Goal: Task Accomplishment & Management: Manage account settings

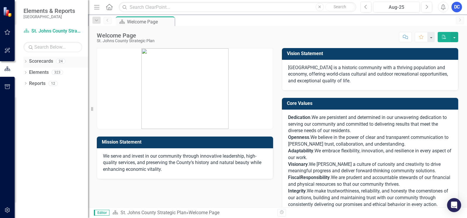
click at [49, 61] on link "Scorecards" at bounding box center [41, 61] width 24 height 7
click at [27, 62] on icon "Dropdown" at bounding box center [25, 61] width 4 height 3
click at [27, 71] on icon "Dropdown" at bounding box center [28, 72] width 4 height 4
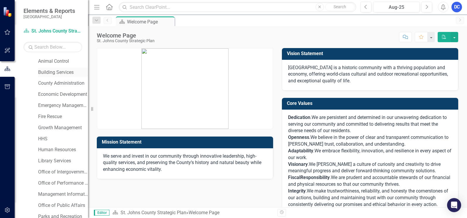
scroll to position [83, 0]
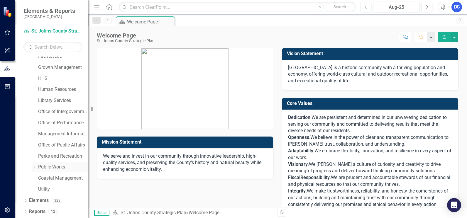
click at [34, 168] on icon "Dropdown" at bounding box center [34, 168] width 4 height 4
click at [64, 179] on link "Engineering" at bounding box center [66, 178] width 44 height 7
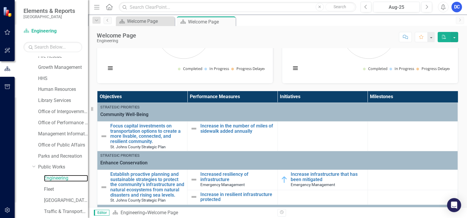
scroll to position [117, 0]
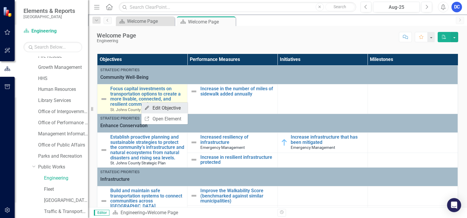
click at [159, 110] on link "Edit Edit Objective" at bounding box center [165, 108] width 46 height 11
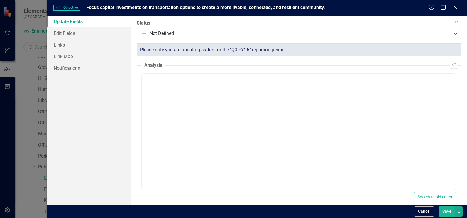
scroll to position [0, 0]
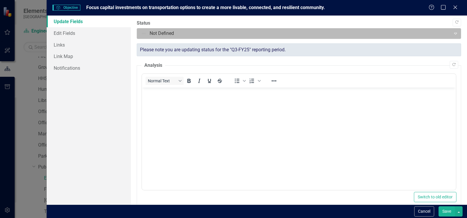
click at [453, 31] on icon "Expand" at bounding box center [456, 33] width 6 height 5
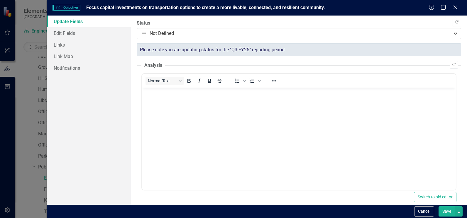
click at [27, 82] on div "Objective Objective Focus capital investments on transportation options to crea…" at bounding box center [233, 109] width 467 height 218
click at [458, 7] on icon "Close" at bounding box center [455, 7] width 7 height 6
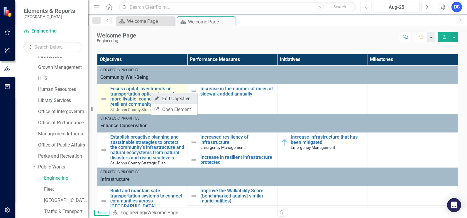
click at [169, 98] on link "Edit Edit Objective" at bounding box center [174, 98] width 46 height 11
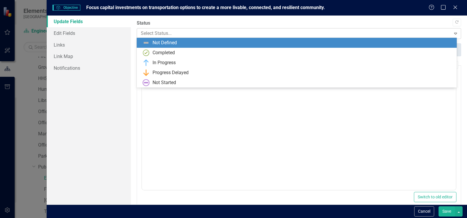
click at [453, 32] on icon "Expand" at bounding box center [456, 33] width 6 height 5
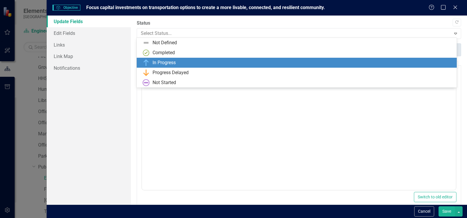
click at [323, 62] on div "In Progress" at bounding box center [298, 62] width 311 height 7
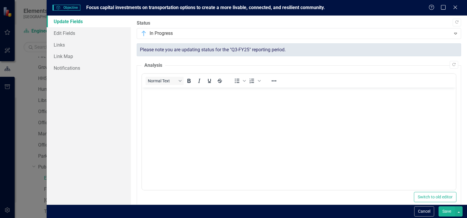
click at [449, 211] on button "Save" at bounding box center [447, 212] width 16 height 10
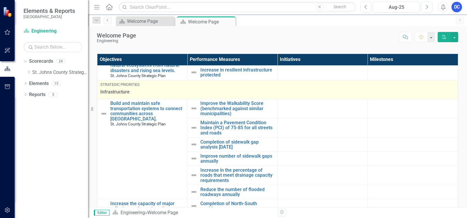
scroll to position [88, 0]
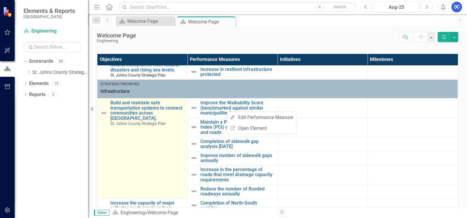
click at [175, 145] on td "Build and maintain safe transportation systems to connect communities across [G…" at bounding box center [142, 148] width 90 height 100
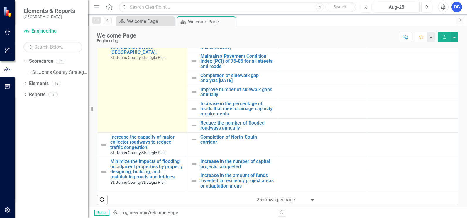
scroll to position [171, 0]
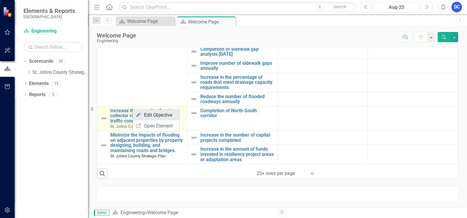
click at [148, 116] on link "Edit Edit Objective" at bounding box center [156, 115] width 46 height 11
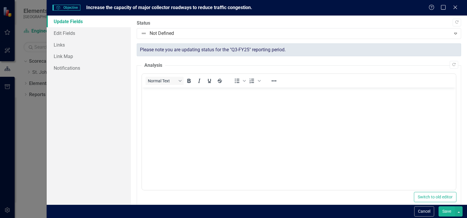
scroll to position [0, 0]
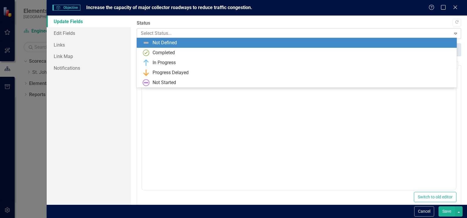
click at [454, 33] on icon at bounding box center [455, 34] width 3 height 2
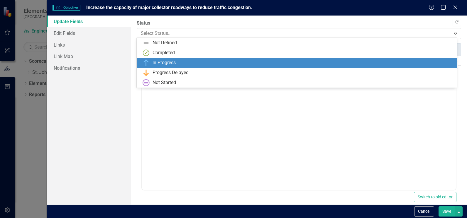
click at [213, 61] on div "In Progress" at bounding box center [298, 62] width 311 height 7
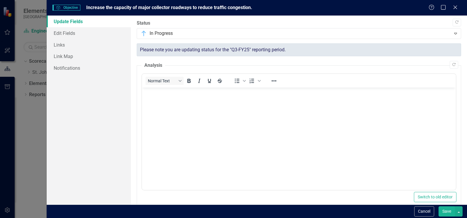
click at [448, 213] on button "Save" at bounding box center [447, 212] width 16 height 10
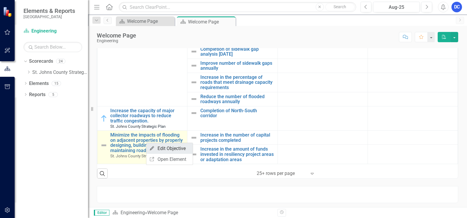
click at [166, 149] on link "Edit Edit Objective" at bounding box center [169, 148] width 46 height 11
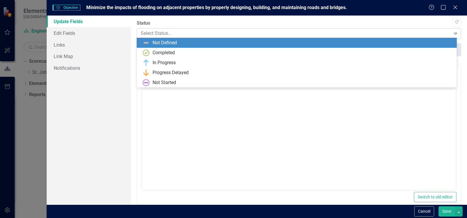
click at [453, 33] on icon "Expand" at bounding box center [456, 33] width 6 height 5
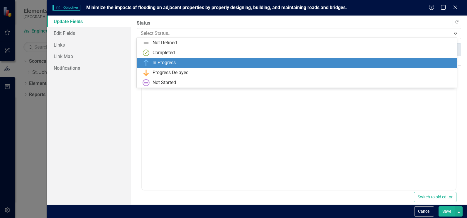
click at [351, 63] on div "In Progress" at bounding box center [298, 62] width 311 height 7
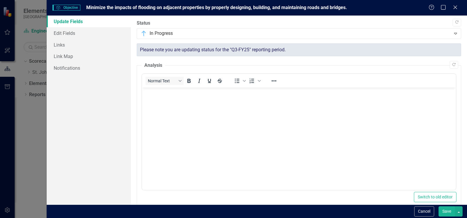
click at [449, 209] on button "Save" at bounding box center [447, 212] width 16 height 10
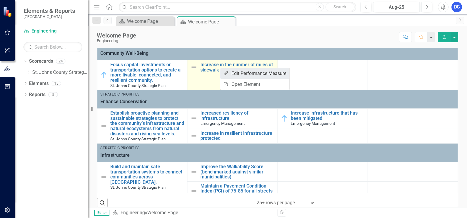
click at [248, 73] on link "Edit Edit Performance Measure" at bounding box center [254, 73] width 69 height 11
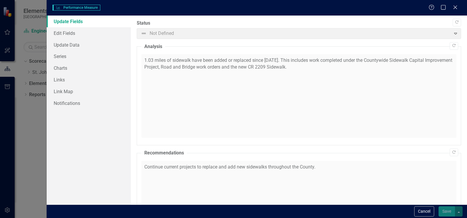
checkbox input "true"
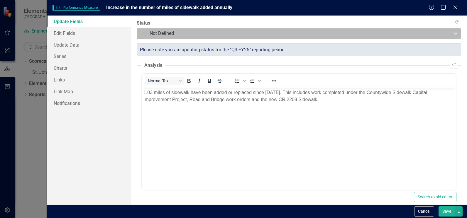
click at [451, 33] on div "Expand" at bounding box center [456, 33] width 11 height 9
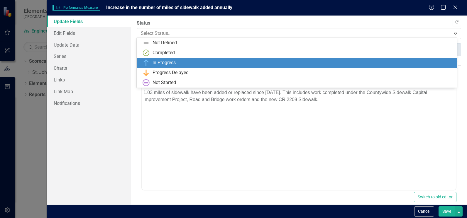
click at [215, 61] on div "In Progress" at bounding box center [298, 62] width 311 height 7
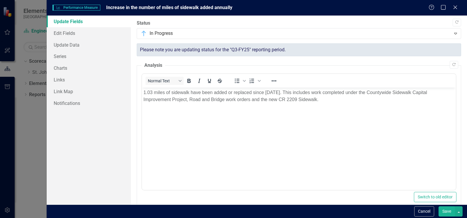
click at [447, 211] on button "Save" at bounding box center [447, 212] width 16 height 10
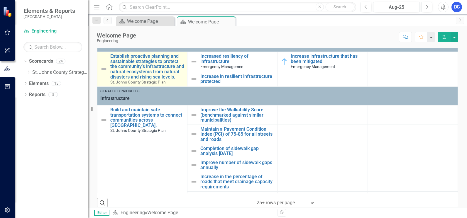
scroll to position [59, 0]
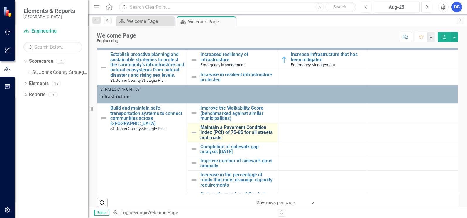
click at [202, 137] on link "Maintain a Pavement Condition Index (PCI) of 75-85 for all streets and roads" at bounding box center [238, 133] width 74 height 16
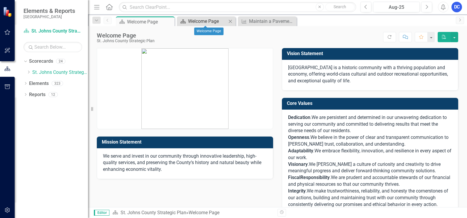
click at [199, 21] on div "Welcome Page" at bounding box center [207, 21] width 39 height 7
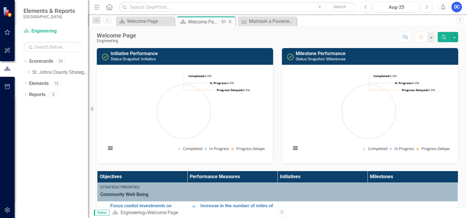
click at [227, 21] on icon "Close" at bounding box center [230, 21] width 6 height 5
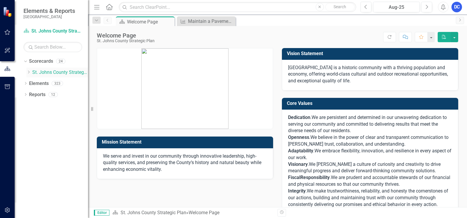
click at [46, 74] on link "St. Johns County Strategic Plan" at bounding box center [60, 72] width 56 height 7
click at [64, 73] on link "St. Johns County Strategic Plan" at bounding box center [60, 72] width 56 height 7
click at [28, 72] on icon "Dropdown" at bounding box center [28, 72] width 4 height 4
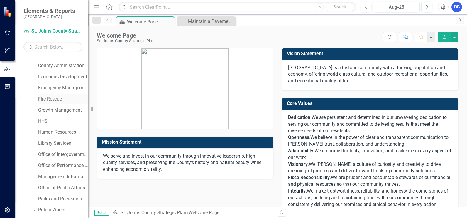
scroll to position [83, 0]
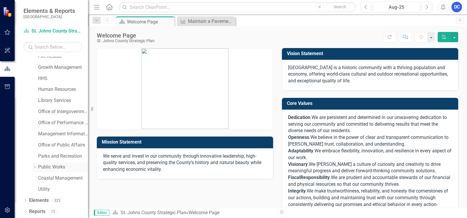
click at [35, 166] on icon "Dropdown" at bounding box center [34, 168] width 4 height 4
click at [50, 166] on link "Public Works" at bounding box center [63, 167] width 50 height 7
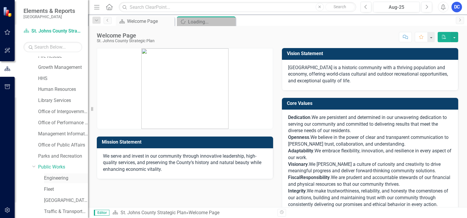
click at [53, 179] on link "Engineering" at bounding box center [66, 178] width 44 height 7
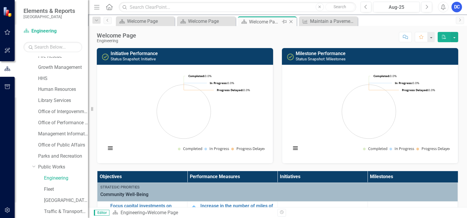
click at [291, 21] on icon "Close" at bounding box center [291, 21] width 6 height 5
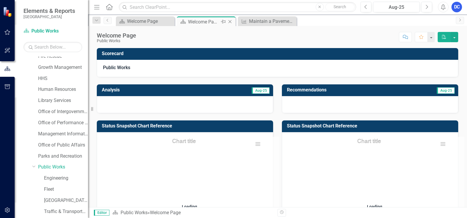
click at [228, 22] on icon "Close" at bounding box center [230, 21] width 6 height 5
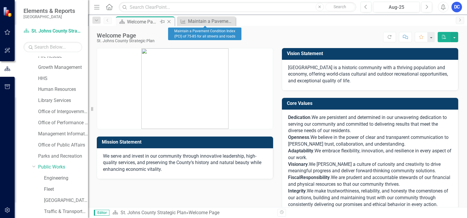
click at [169, 21] on icon "Close" at bounding box center [169, 21] width 6 height 5
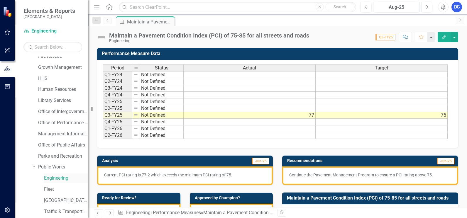
click at [50, 179] on link "Engineering" at bounding box center [66, 178] width 44 height 7
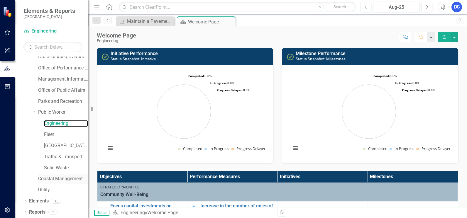
scroll to position [138, 0]
click at [24, 200] on icon "Dropdown" at bounding box center [25, 201] width 4 height 3
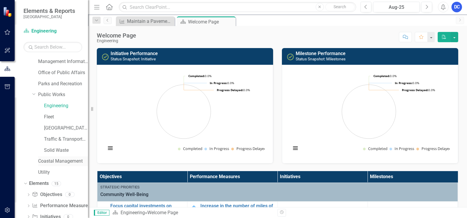
scroll to position [171, 0]
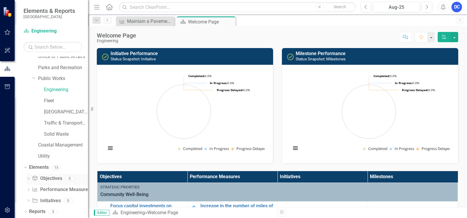
click at [28, 179] on icon "Dropdown" at bounding box center [28, 179] width 4 height 3
click at [48, 167] on link "Elements" at bounding box center [39, 167] width 20 height 7
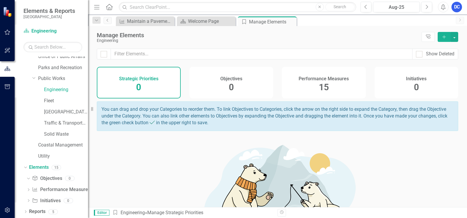
drag, startPoint x: 289, startPoint y: 21, endPoint x: 267, endPoint y: 22, distance: 21.5
click at [0, 0] on icon "Close" at bounding box center [0, 0] width 0 height 0
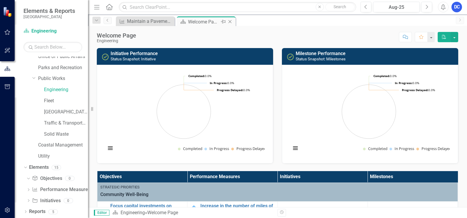
click at [228, 21] on icon "Close" at bounding box center [230, 21] width 6 height 5
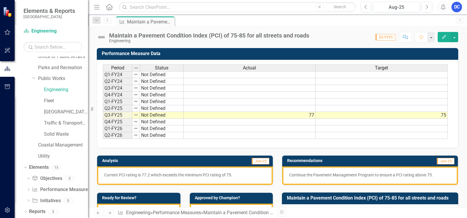
click at [107, 19] on icon "Previous" at bounding box center [107, 20] width 5 height 4
drag, startPoint x: 149, startPoint y: 20, endPoint x: 49, endPoint y: 91, distance: 122.4
click at [46, 180] on link "Objective Objectives" at bounding box center [47, 179] width 30 height 7
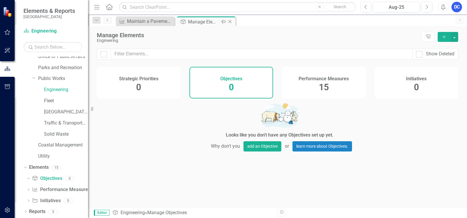
click at [230, 22] on icon "Close" at bounding box center [230, 21] width 6 height 5
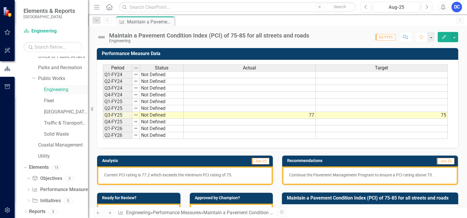
drag, startPoint x: 57, startPoint y: 90, endPoint x: 46, endPoint y: 91, distance: 11.2
click at [46, 91] on link "Engineering" at bounding box center [66, 90] width 44 height 7
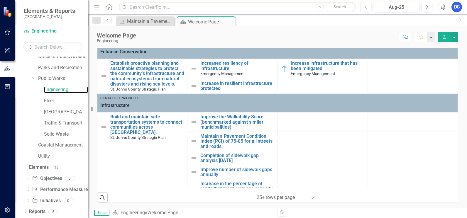
scroll to position [59, 0]
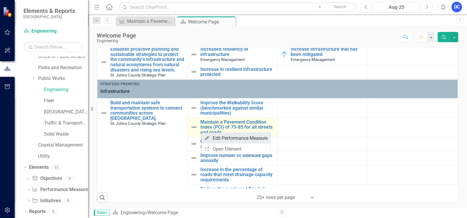
click at [218, 138] on link "Edit Edit Performance Measure" at bounding box center [236, 138] width 69 height 11
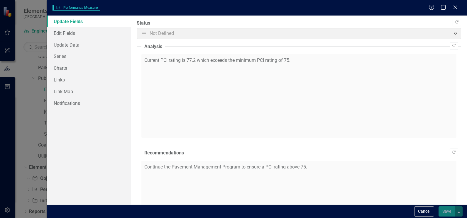
checkbox input "true"
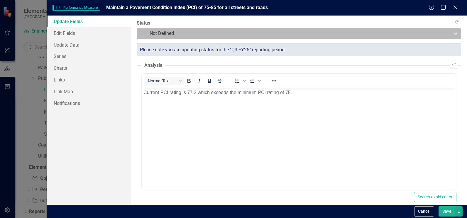
scroll to position [0, 0]
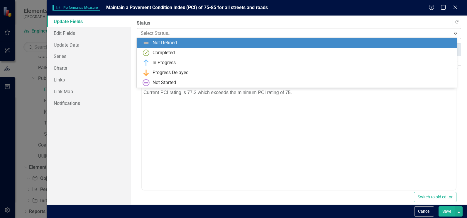
click at [451, 34] on div "Expand" at bounding box center [456, 33] width 11 height 9
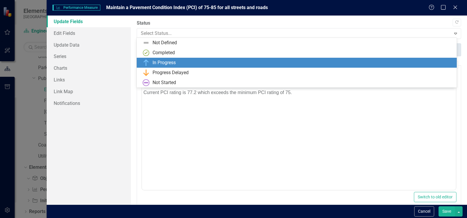
click at [328, 68] on div "In Progress" at bounding box center [297, 63] width 320 height 10
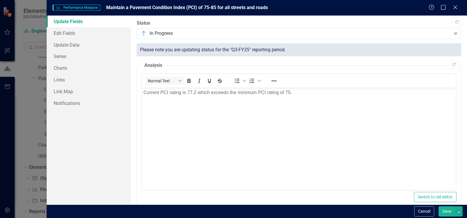
click at [445, 211] on button "Save" at bounding box center [447, 212] width 16 height 10
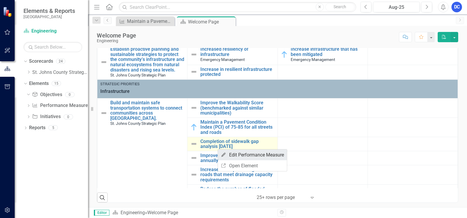
click at [235, 155] on link "Edit Edit Performance Measure" at bounding box center [252, 155] width 69 height 11
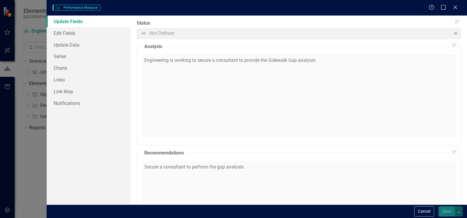
checkbox input "true"
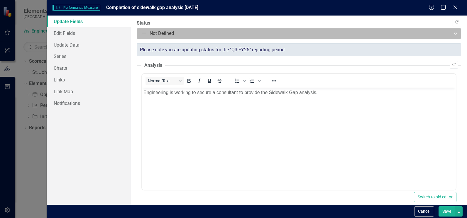
click at [453, 33] on icon "Expand" at bounding box center [456, 33] width 6 height 5
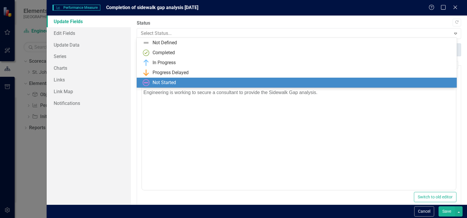
click at [354, 87] on div "Not Started" at bounding box center [297, 83] width 320 height 10
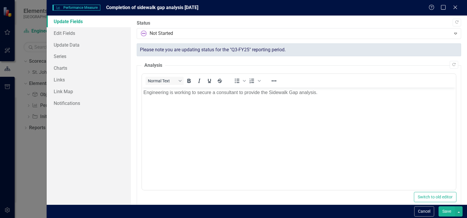
click at [447, 213] on button "Save" at bounding box center [447, 212] width 16 height 10
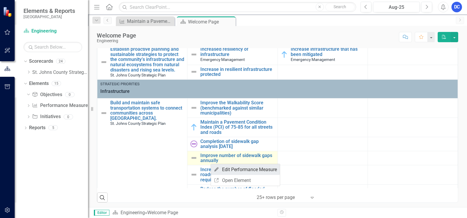
click at [220, 168] on link "Edit Edit Performance Measure" at bounding box center [245, 169] width 69 height 11
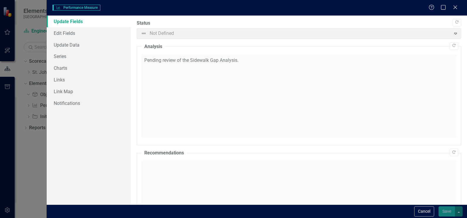
checkbox input "true"
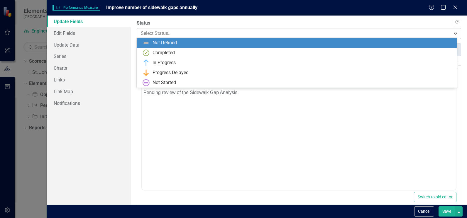
click at [453, 33] on icon "Expand" at bounding box center [456, 33] width 6 height 5
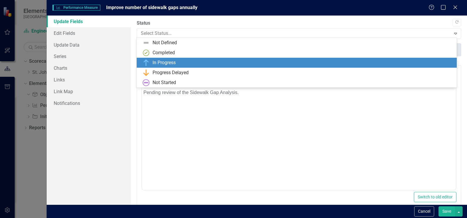
click at [314, 63] on div "In Progress" at bounding box center [298, 62] width 311 height 7
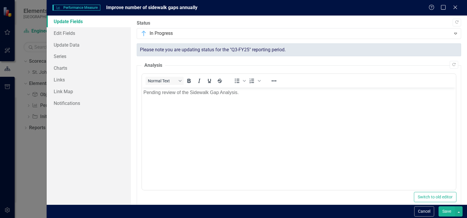
click at [447, 210] on button "Save" at bounding box center [447, 212] width 16 height 10
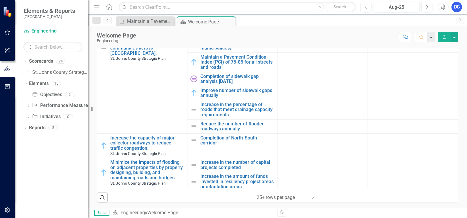
scroll to position [137, 0]
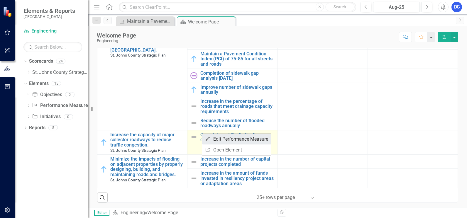
click at [222, 141] on link "Edit Edit Performance Measure" at bounding box center [236, 139] width 69 height 11
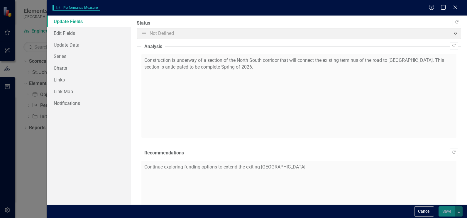
checkbox input "true"
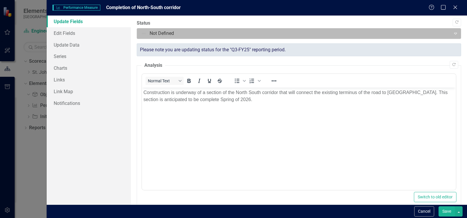
scroll to position [0, 0]
click at [434, 36] on div at bounding box center [294, 34] width 307 height 8
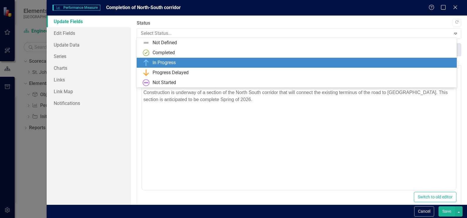
click at [296, 62] on div "In Progress" at bounding box center [298, 62] width 311 height 7
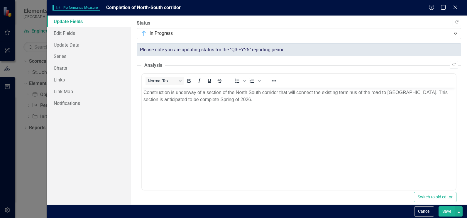
click at [448, 213] on button "Save" at bounding box center [447, 212] width 16 height 10
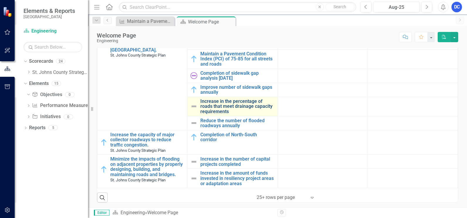
click at [223, 99] on link "Increase in the percentage of roads that meet drainage capacity requirements" at bounding box center [238, 107] width 74 height 16
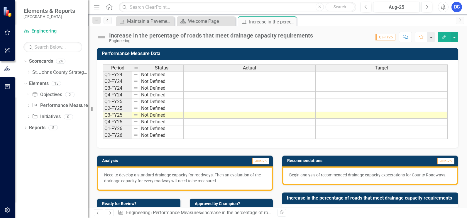
click at [106, 20] on icon "Previous" at bounding box center [107, 20] width 5 height 4
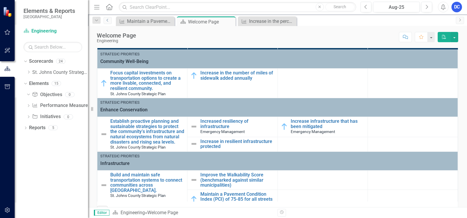
scroll to position [134, 0]
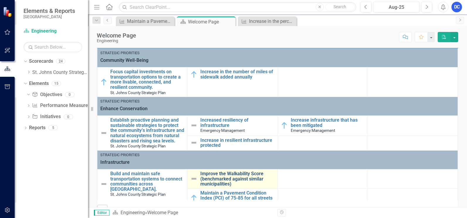
click at [210, 183] on link "Improve the Walkability Score (benchmarked against similar municipalities)" at bounding box center [238, 179] width 74 height 16
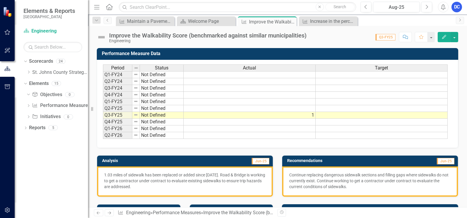
click at [163, 186] on p "1.03 miles of sidewalk has been replaced or added since [DATE]. Road & Bridge i…" at bounding box center [185, 181] width 162 height 18
drag, startPoint x: 351, startPoint y: 21, endPoint x: 336, endPoint y: 23, distance: 14.5
click at [0, 0] on icon "Close" at bounding box center [0, 0] width 0 height 0
click at [291, 21] on icon "Close" at bounding box center [291, 21] width 6 height 5
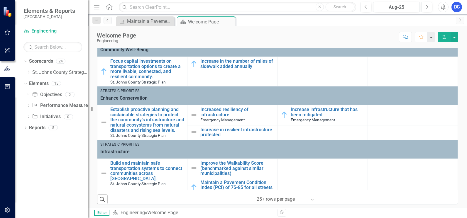
scroll to position [147, 0]
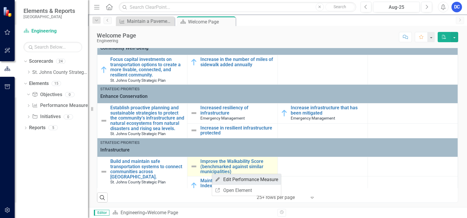
click at [230, 180] on link "Edit Edit Performance Measure" at bounding box center [246, 179] width 69 height 11
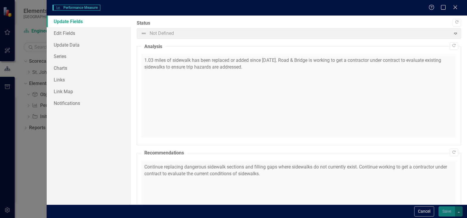
checkbox input "true"
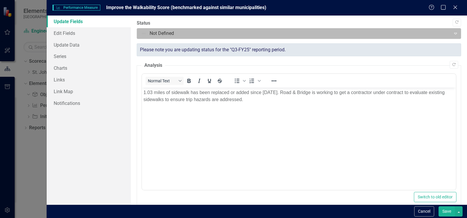
scroll to position [0, 0]
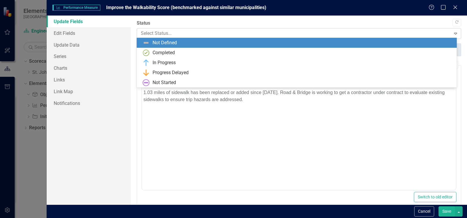
click at [447, 35] on div "Select Status... Expand" at bounding box center [299, 33] width 325 height 11
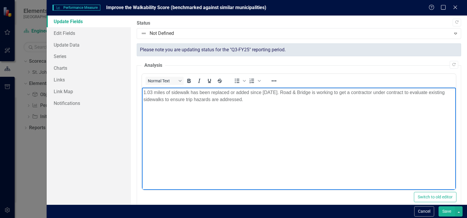
click at [380, 96] on body "1.03 miles of sidewalk has been replaced or added since [DATE]. Road & Bridge i…" at bounding box center [299, 132] width 314 height 88
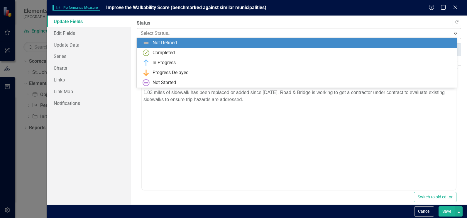
click at [442, 35] on div at bounding box center [294, 34] width 307 height 8
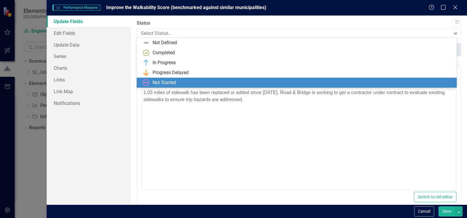
click at [319, 87] on div "Not Started" at bounding box center [297, 83] width 320 height 10
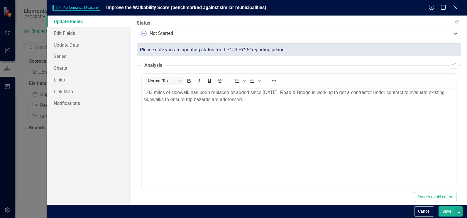
click at [447, 213] on button "Save" at bounding box center [447, 212] width 16 height 10
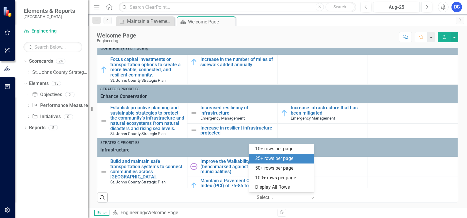
click at [309, 196] on icon "Expand" at bounding box center [312, 198] width 6 height 5
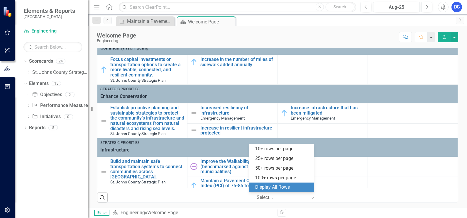
click at [278, 186] on div "Display All Rows" at bounding box center [282, 187] width 55 height 7
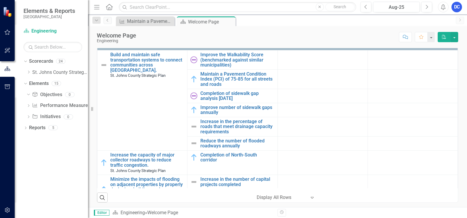
scroll to position [108, 0]
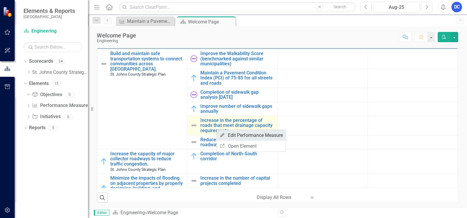
click at [239, 136] on link "Edit Edit Performance Measure" at bounding box center [251, 135] width 69 height 11
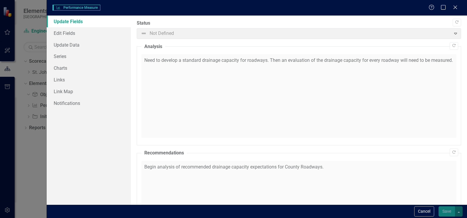
checkbox input "true"
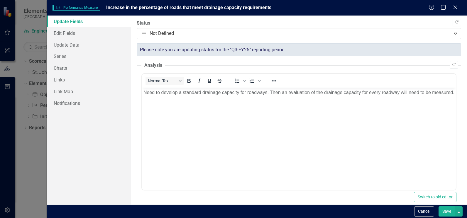
scroll to position [0, 0]
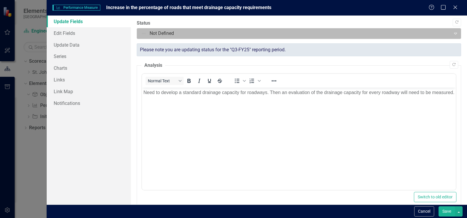
click at [320, 32] on div at bounding box center [294, 34] width 307 height 8
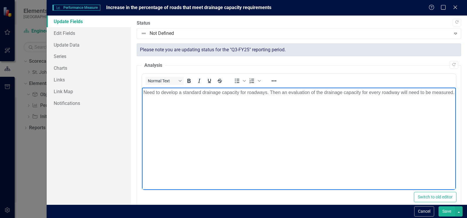
click at [230, 95] on body "Need to develop a standard drainage capacity for roadways. Then an evaluation o…" at bounding box center [299, 132] width 314 height 88
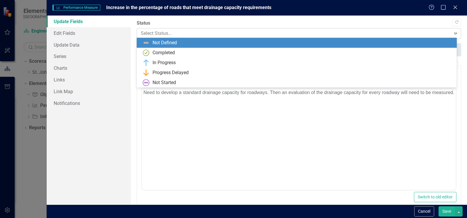
click at [255, 33] on div at bounding box center [294, 34] width 307 height 8
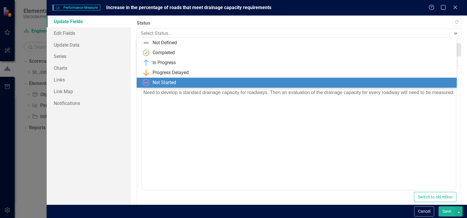
click at [205, 81] on div "Not Started" at bounding box center [298, 82] width 311 height 7
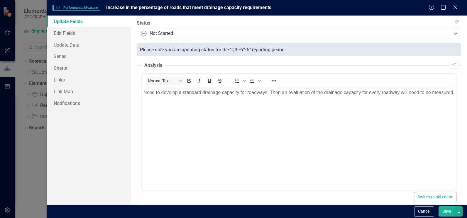
click at [450, 212] on button "Save" at bounding box center [447, 212] width 16 height 10
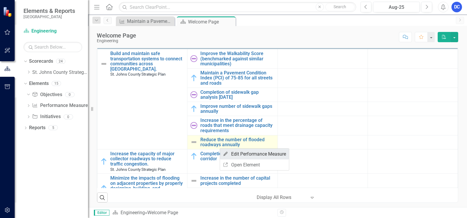
click at [236, 152] on link "Edit Edit Performance Measure" at bounding box center [254, 154] width 69 height 11
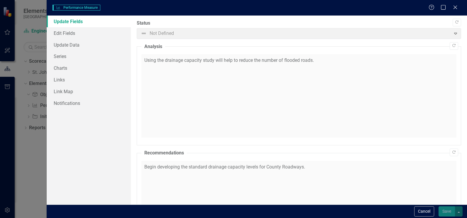
checkbox input "true"
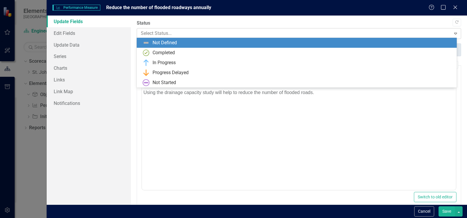
click at [454, 32] on icon "Expand" at bounding box center [456, 33] width 6 height 5
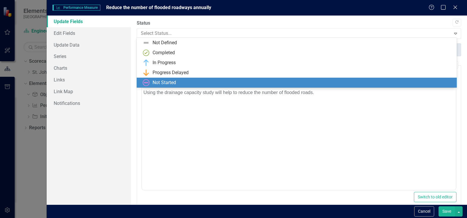
click at [202, 81] on div "Not Started" at bounding box center [298, 82] width 311 height 7
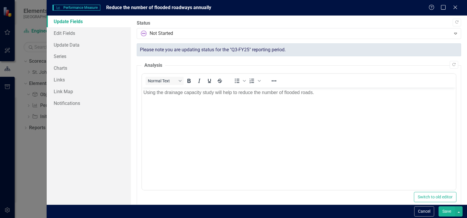
click at [449, 212] on button "Save" at bounding box center [447, 212] width 16 height 10
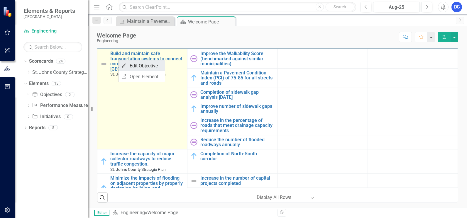
click at [137, 67] on link "Edit Edit Objective" at bounding box center [142, 65] width 46 height 11
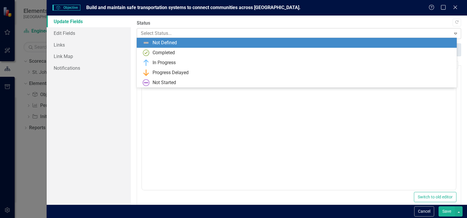
click at [247, 35] on div at bounding box center [294, 34] width 307 height 8
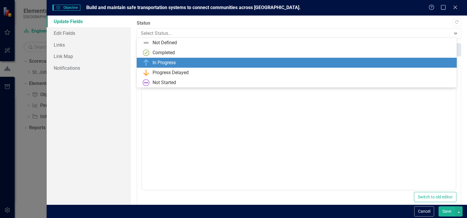
click at [190, 64] on div "In Progress" at bounding box center [298, 62] width 311 height 7
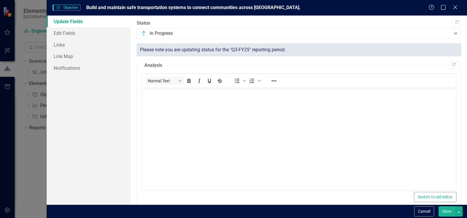
click at [449, 213] on button "Save" at bounding box center [447, 212] width 16 height 10
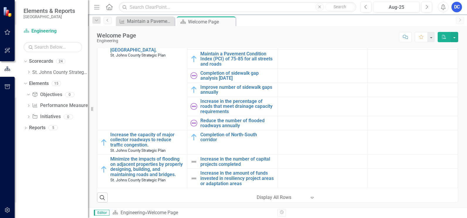
scroll to position [137, 0]
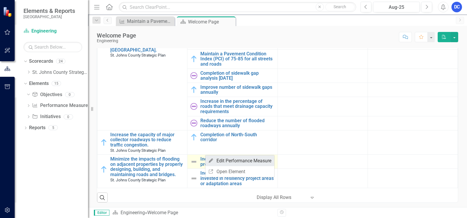
click at [224, 161] on link "Edit Edit Performance Measure" at bounding box center [239, 161] width 69 height 11
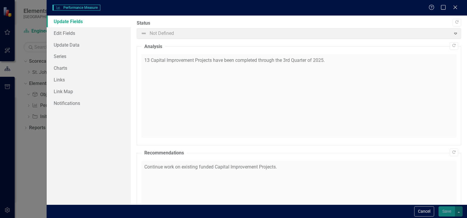
checkbox input "true"
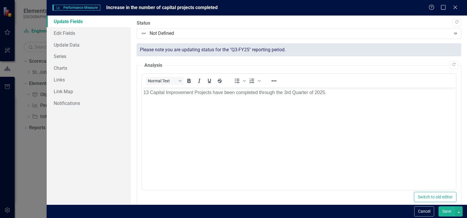
scroll to position [0, 0]
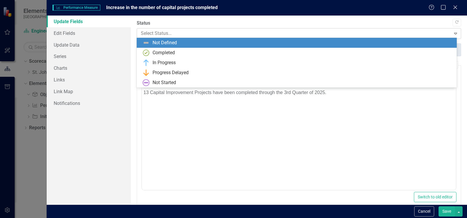
click at [314, 33] on div at bounding box center [294, 34] width 307 height 8
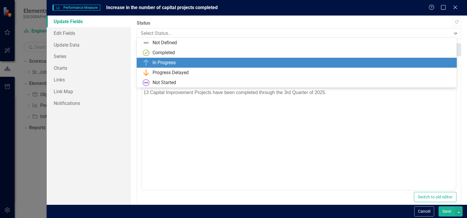
click at [223, 60] on div "In Progress" at bounding box center [298, 62] width 311 height 7
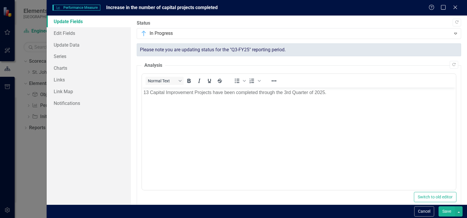
click at [450, 214] on button "Save" at bounding box center [447, 212] width 16 height 10
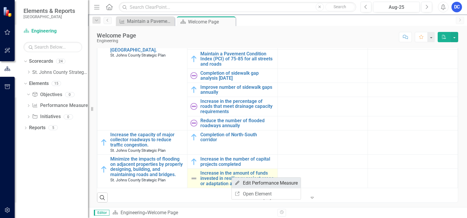
click at [254, 184] on link "Edit Edit Performance Measure" at bounding box center [266, 183] width 69 height 11
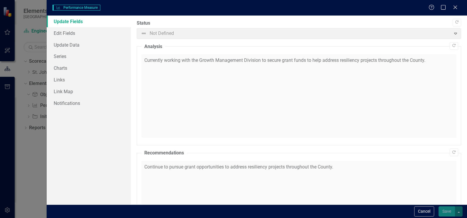
checkbox input "true"
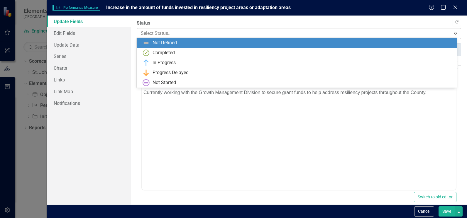
click at [370, 33] on div at bounding box center [294, 34] width 307 height 8
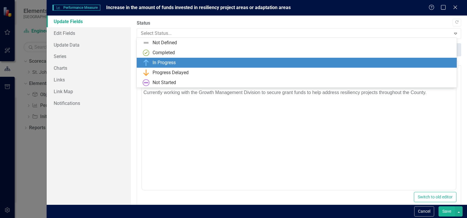
click at [285, 66] on div "In Progress" at bounding box center [298, 62] width 311 height 7
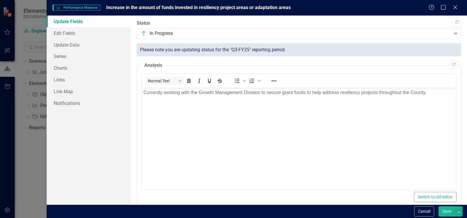
click at [449, 211] on button "Save" at bounding box center [447, 212] width 16 height 10
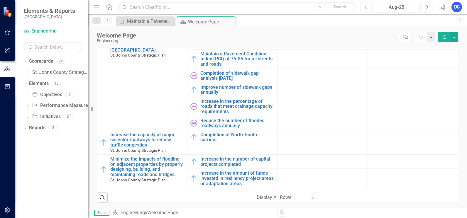
drag, startPoint x: 454, startPoint y: 151, endPoint x: 453, endPoint y: 137, distance: 15.0
click at [453, 137] on div "Objectives Performance Measures Initiatives Milestones Strategic Priorities Com…" at bounding box center [278, 113] width 362 height 179
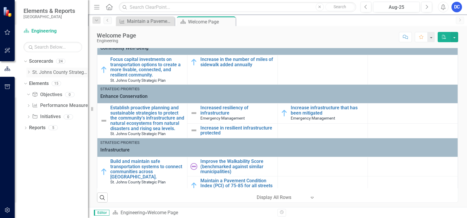
click at [30, 72] on icon "Dropdown" at bounding box center [28, 72] width 4 height 4
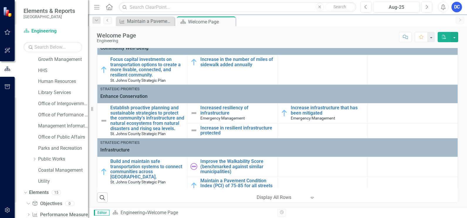
scroll to position [93, 0]
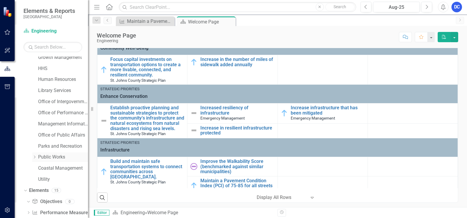
click at [35, 158] on icon at bounding box center [34, 157] width 1 height 3
click at [48, 180] on link "Fleet" at bounding box center [66, 179] width 44 height 7
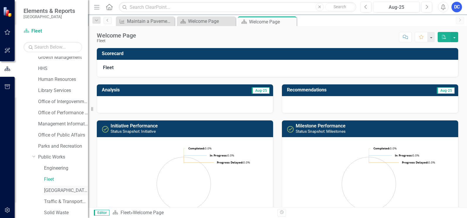
click at [52, 191] on link "[GEOGRAPHIC_DATA]" at bounding box center [66, 191] width 44 height 7
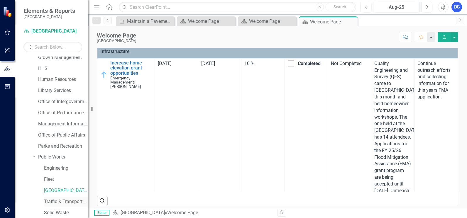
click at [61, 201] on link "Traffic & Transportation" at bounding box center [66, 202] width 44 height 7
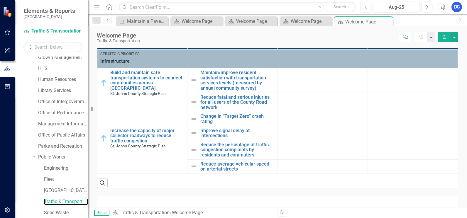
scroll to position [206, 0]
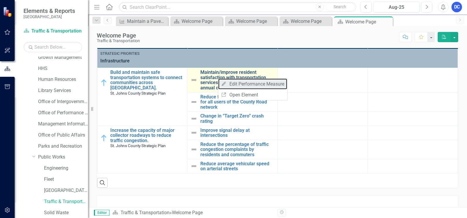
click at [237, 84] on link "Edit Edit Performance Measure" at bounding box center [252, 84] width 69 height 11
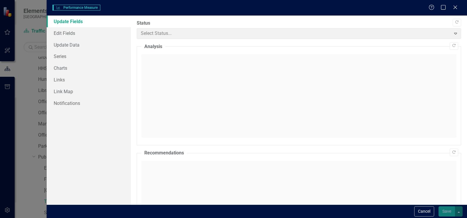
checkbox input "true"
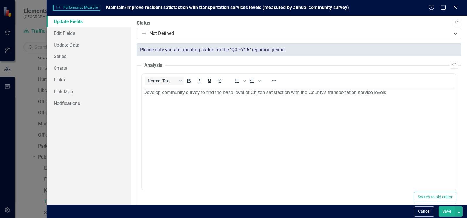
scroll to position [0, 0]
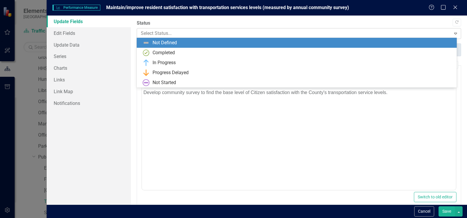
click at [453, 33] on icon "Expand" at bounding box center [456, 33] width 6 height 5
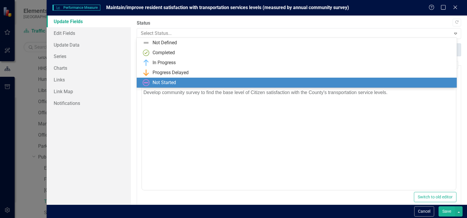
click at [354, 83] on div "Not Started" at bounding box center [298, 82] width 311 height 7
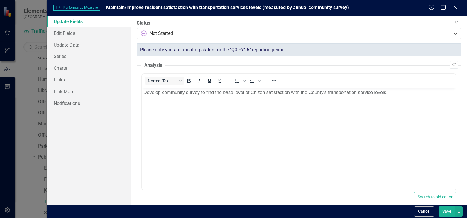
click at [447, 211] on button "Save" at bounding box center [447, 212] width 16 height 10
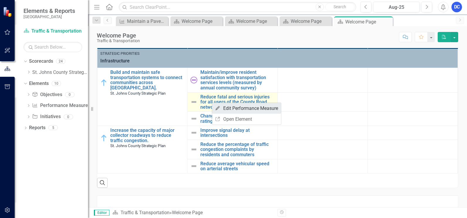
click at [237, 110] on link "Edit Edit Performance Measure" at bounding box center [246, 108] width 69 height 11
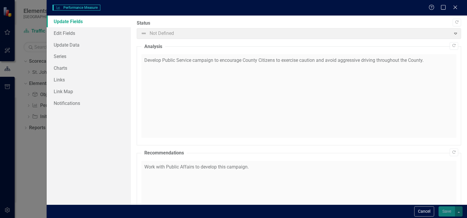
checkbox input "true"
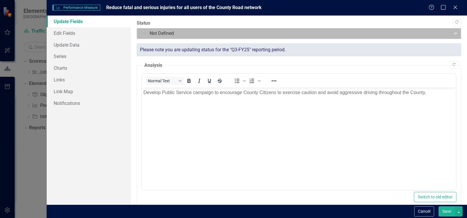
click at [447, 30] on div "Not Defined" at bounding box center [294, 33] width 313 height 10
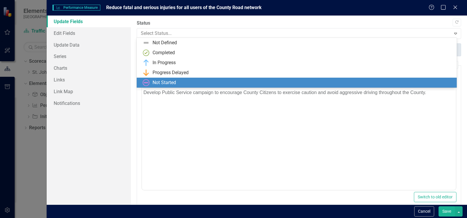
click at [352, 81] on div "Not Started" at bounding box center [298, 82] width 311 height 7
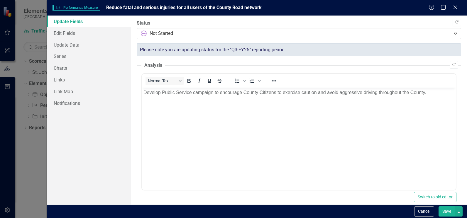
click at [451, 211] on button "Save" at bounding box center [447, 212] width 16 height 10
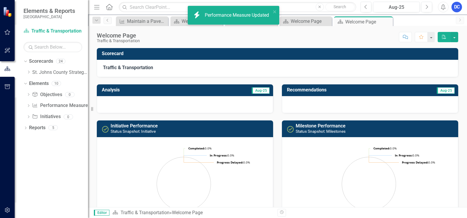
scroll to position [206, 0]
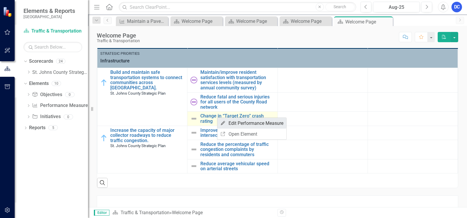
click at [242, 124] on link "Edit Edit Performance Measure" at bounding box center [252, 123] width 69 height 11
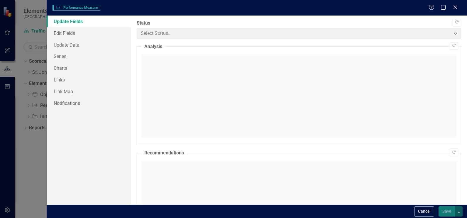
checkbox input "true"
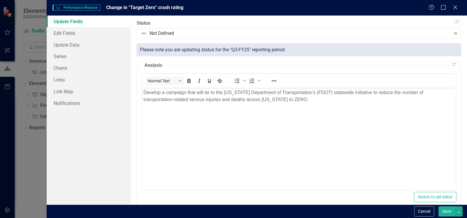
scroll to position [0, 0]
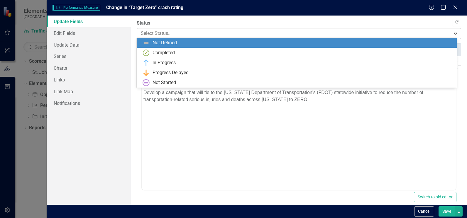
click at [415, 33] on div at bounding box center [294, 34] width 307 height 8
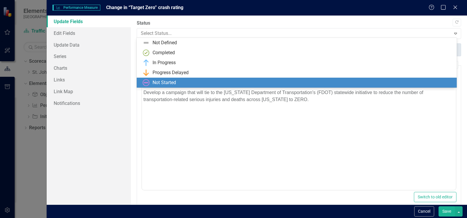
click at [319, 83] on div "Not Started" at bounding box center [298, 82] width 311 height 7
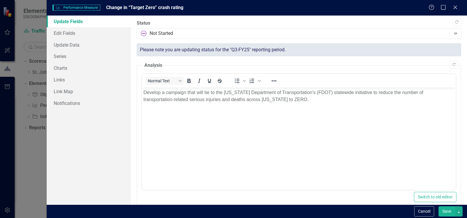
click at [447, 210] on button "Save" at bounding box center [447, 212] width 16 height 10
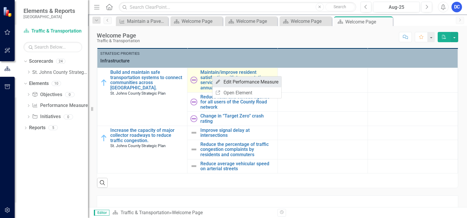
click at [239, 83] on link "Edit Edit Performance Measure" at bounding box center [247, 82] width 69 height 11
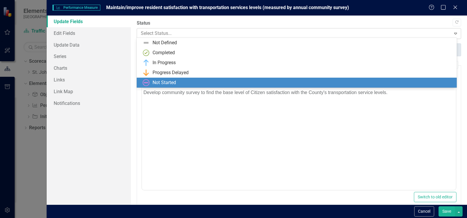
click at [396, 30] on div at bounding box center [294, 34] width 307 height 8
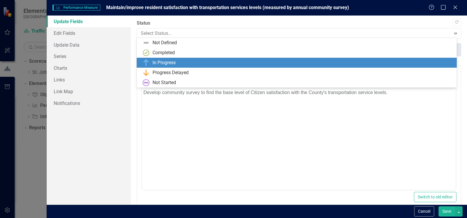
click at [328, 60] on div "In Progress" at bounding box center [298, 62] width 311 height 7
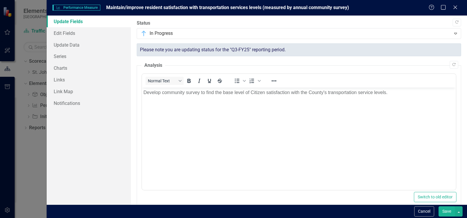
click at [446, 213] on button "Save" at bounding box center [447, 212] width 16 height 10
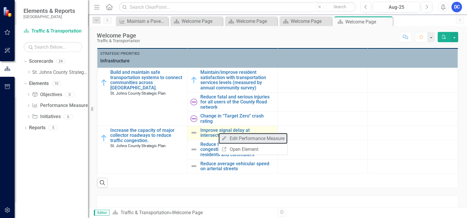
click at [240, 139] on link "Edit Edit Performance Measure" at bounding box center [253, 138] width 69 height 11
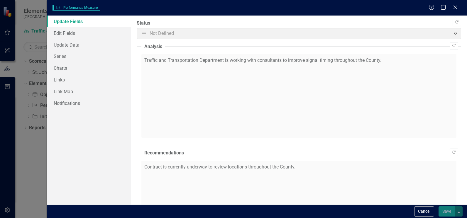
checkbox input "true"
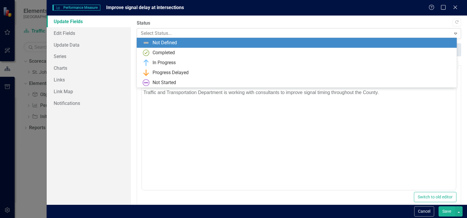
click at [268, 33] on div at bounding box center [294, 34] width 307 height 8
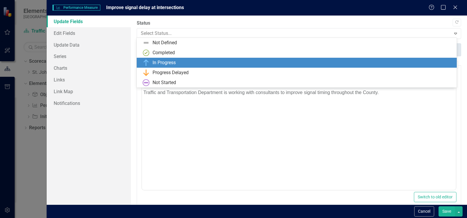
click at [239, 66] on div "In Progress" at bounding box center [298, 62] width 311 height 7
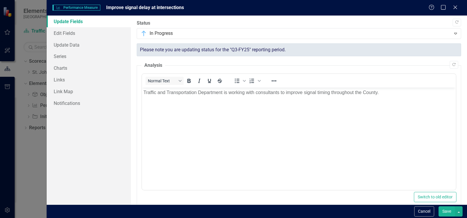
click at [450, 210] on button "Save" at bounding box center [447, 212] width 16 height 10
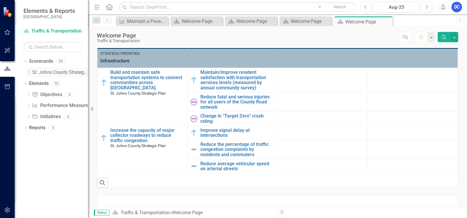
click at [28, 70] on div "Dropdown St. Johns County Strategic Plan" at bounding box center [57, 73] width 62 height 10
click at [29, 72] on icon "Dropdown" at bounding box center [28, 72] width 4 height 4
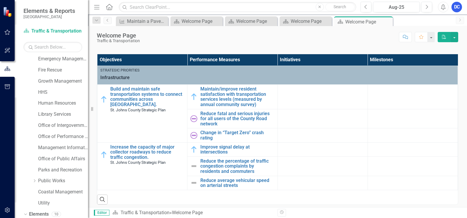
scroll to position [194, 0]
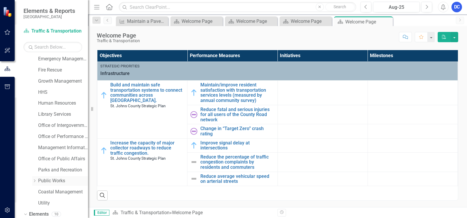
click at [35, 179] on icon "Dropdown" at bounding box center [34, 181] width 4 height 4
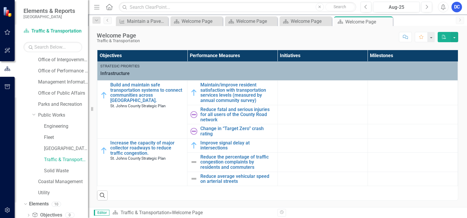
scroll to position [136, 0]
click at [60, 169] on link "Solid Waste" at bounding box center [66, 170] width 44 height 7
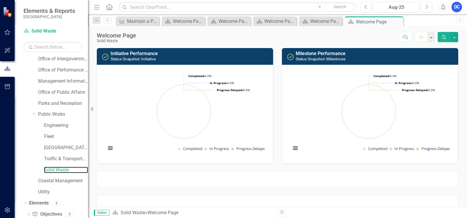
scroll to position [10, 0]
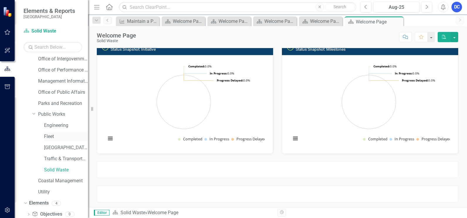
click at [50, 137] on link "Fleet" at bounding box center [66, 137] width 44 height 7
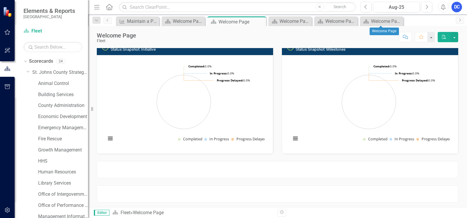
drag, startPoint x: 400, startPoint y: 22, endPoint x: 397, endPoint y: 23, distance: 3.4
click at [0, 0] on div "Close" at bounding box center [0, 0] width 0 height 0
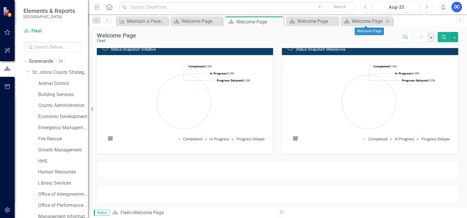
click at [386, 20] on icon at bounding box center [387, 21] width 3 height 3
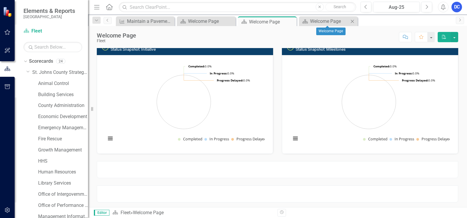
click at [353, 20] on icon "Close" at bounding box center [353, 21] width 6 height 5
click at [295, 21] on div "Scorecard Welcome Page Pin Close" at bounding box center [267, 21] width 59 height 10
click at [289, 21] on icon "Close" at bounding box center [291, 21] width 6 height 5
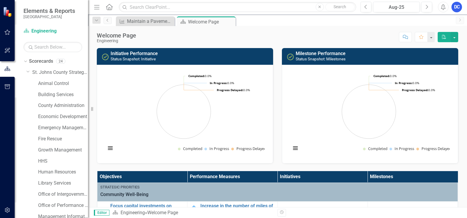
click at [235, 21] on div "Scorecard Welcome Page Pin Close" at bounding box center [206, 20] width 61 height 9
click at [228, 20] on icon "Close" at bounding box center [230, 21] width 6 height 5
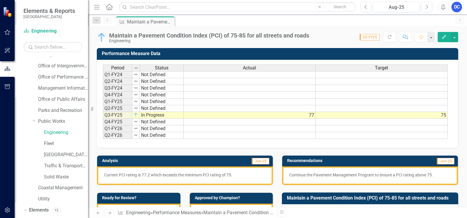
scroll to position [132, 0]
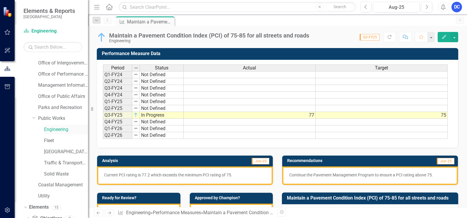
click at [52, 128] on link "Engineering" at bounding box center [66, 130] width 44 height 7
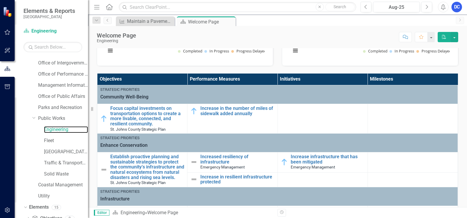
scroll to position [105, 0]
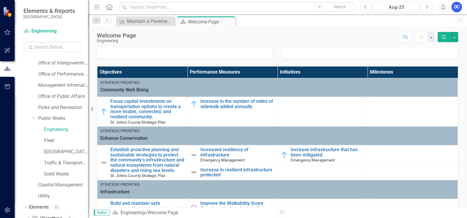
drag, startPoint x: 324, startPoint y: 107, endPoint x: 309, endPoint y: 106, distance: 15.3
click at [309, 106] on td at bounding box center [323, 112] width 90 height 30
drag, startPoint x: 291, startPoint y: 72, endPoint x: 281, endPoint y: 101, distance: 30.5
click at [281, 101] on td at bounding box center [323, 112] width 90 height 30
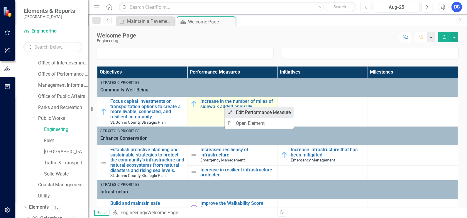
click at [245, 110] on link "Edit Edit Performance Measure" at bounding box center [259, 112] width 69 height 11
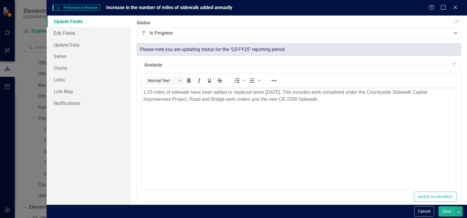
scroll to position [0, 0]
click at [427, 210] on button "Cancel" at bounding box center [425, 212] width 20 height 10
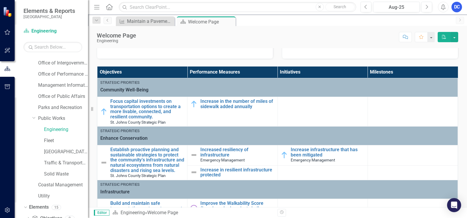
scroll to position [171, 0]
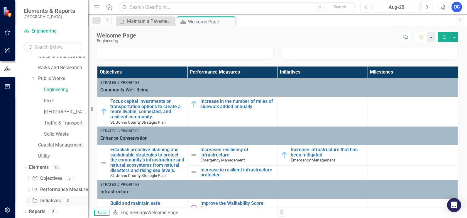
click at [48, 203] on link "Initiative Initiatives" at bounding box center [46, 201] width 28 height 7
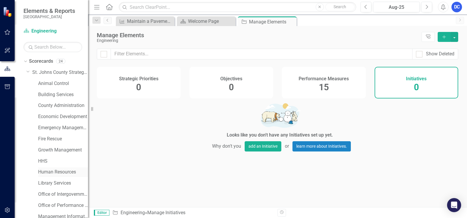
click at [47, 168] on div "Human Resources" at bounding box center [63, 173] width 50 height 10
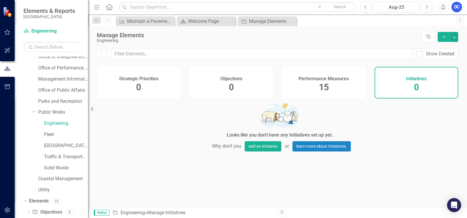
scroll to position [141, 0]
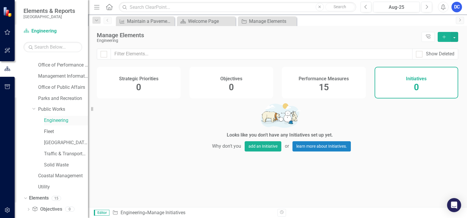
click at [54, 122] on link "Engineering" at bounding box center [66, 120] width 44 height 7
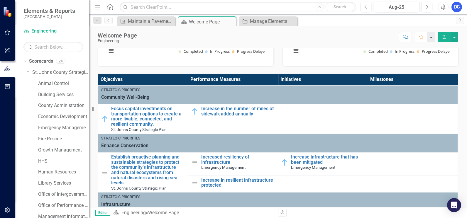
drag, startPoint x: 88, startPoint y: 78, endPoint x: 89, endPoint y: 91, distance: 13.5
click at [89, 91] on div "Resize" at bounding box center [91, 109] width 5 height 218
click at [110, 51] on button "View chart menu, Chart" at bounding box center [111, 51] width 8 height 8
click at [111, 52] on div "Download PNG image Download JPEG image Download PDF document Download SVG vecto…" at bounding box center [136, 26] width 74 height 57
click at [297, 50] on button "View chart menu, Chart" at bounding box center [296, 51] width 8 height 8
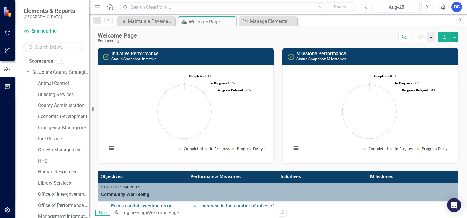
click at [433, 36] on button "button" at bounding box center [431, 37] width 8 height 10
click at [455, 36] on button "button" at bounding box center [455, 37] width 8 height 10
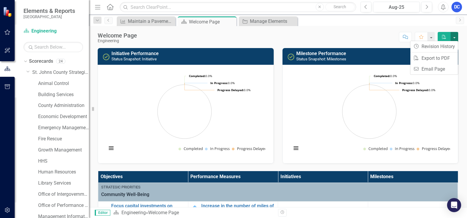
click at [455, 36] on button "button" at bounding box center [455, 37] width 8 height 10
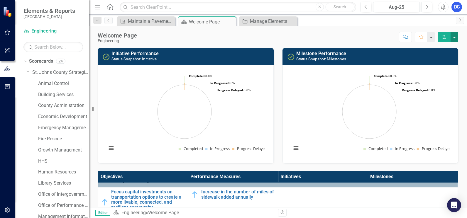
scroll to position [17, 0]
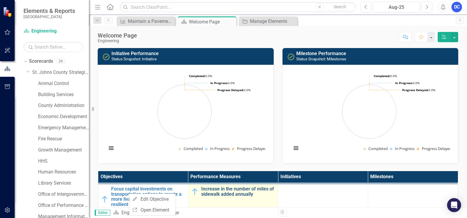
click at [227, 194] on link "Increase in the number of miles of sidewalk added annually" at bounding box center [238, 192] width 74 height 10
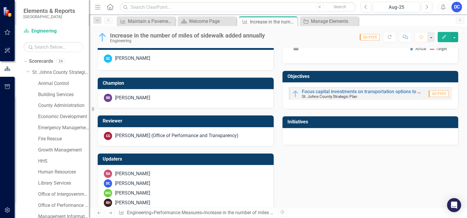
scroll to position [240, 0]
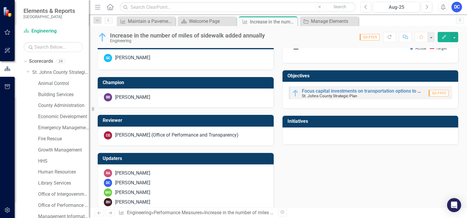
click at [388, 125] on td "Initiatives" at bounding box center [372, 122] width 168 height 10
click at [425, 124] on h3 "Initiatives" at bounding box center [372, 121] width 168 height 5
drag, startPoint x: 431, startPoint y: 127, endPoint x: 341, endPoint y: 129, distance: 89.9
click at [341, 130] on div at bounding box center [371, 136] width 176 height 17
click at [445, 36] on icon "button" at bounding box center [444, 37] width 4 height 4
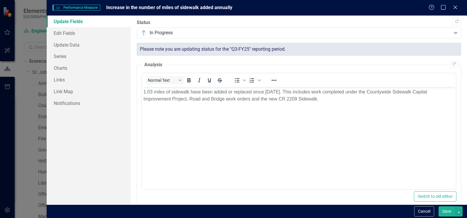
scroll to position [0, 0]
click at [453, 7] on icon "Close" at bounding box center [455, 7] width 7 height 6
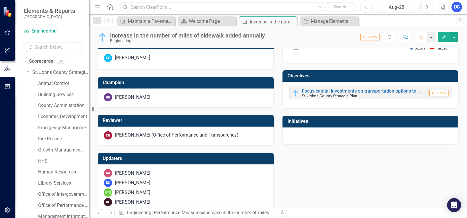
click at [369, 133] on div at bounding box center [371, 136] width 176 height 17
click at [440, 134] on div at bounding box center [371, 136] width 176 height 17
click at [397, 130] on div at bounding box center [371, 136] width 176 height 17
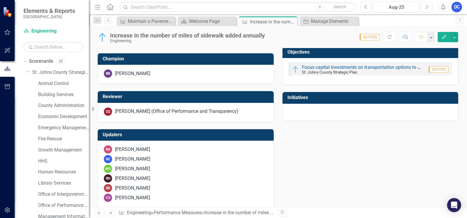
scroll to position [271, 0]
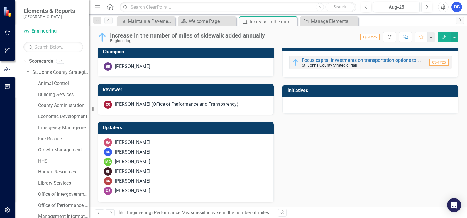
click at [437, 90] on h3 "Initiatives" at bounding box center [372, 90] width 168 height 5
drag, startPoint x: 446, startPoint y: 95, endPoint x: 447, endPoint y: 103, distance: 8.5
click at [446, 95] on td "Initiatives" at bounding box center [372, 92] width 168 height 10
drag, startPoint x: 439, startPoint y: 107, endPoint x: 432, endPoint y: 106, distance: 7.7
click at [432, 106] on div at bounding box center [371, 105] width 176 height 17
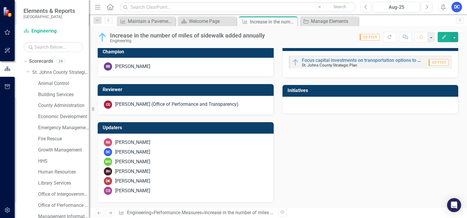
click at [383, 100] on div at bounding box center [371, 105] width 176 height 17
drag, startPoint x: 351, startPoint y: 100, endPoint x: 326, endPoint y: 95, distance: 26.0
click at [343, 98] on div at bounding box center [371, 105] width 176 height 17
drag, startPoint x: 319, startPoint y: 94, endPoint x: 313, endPoint y: 92, distance: 6.3
click at [318, 93] on td "Initiatives" at bounding box center [372, 92] width 168 height 10
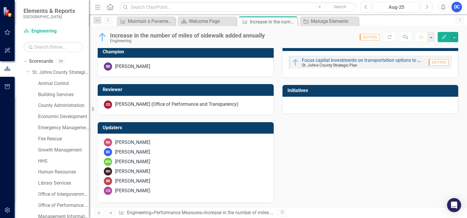
click at [313, 92] on h3 "Initiatives" at bounding box center [372, 90] width 168 height 5
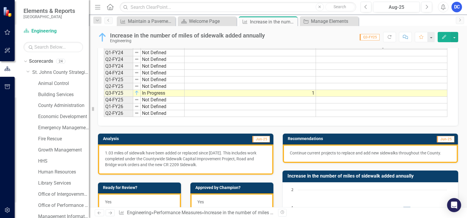
scroll to position [0, 0]
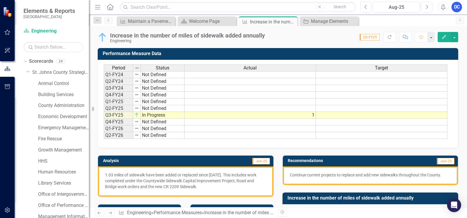
click at [226, 121] on td at bounding box center [251, 122] width 132 height 7
click at [373, 37] on span "Q3-FY25" at bounding box center [370, 37] width 20 height 6
click at [430, 37] on button "button" at bounding box center [431, 37] width 8 height 10
click at [431, 37] on button "button" at bounding box center [431, 37] width 8 height 10
click at [457, 35] on button "button" at bounding box center [455, 37] width 8 height 10
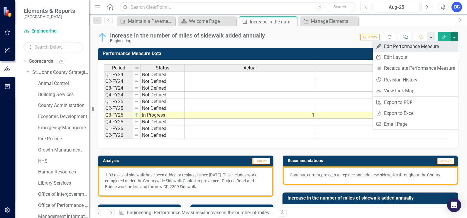
click at [395, 47] on link "Edit Edit Performance Measure" at bounding box center [415, 46] width 85 height 11
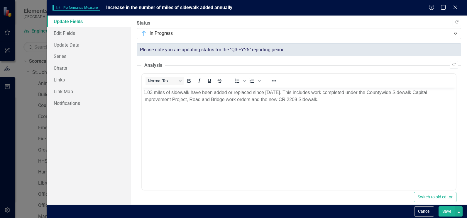
click at [459, 6] on div "Help Maximize Close" at bounding box center [445, 7] width 33 height 7
click at [457, 5] on icon "Close" at bounding box center [455, 7] width 7 height 6
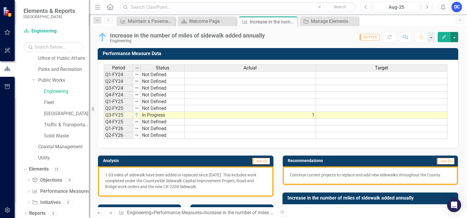
scroll to position [171, 0]
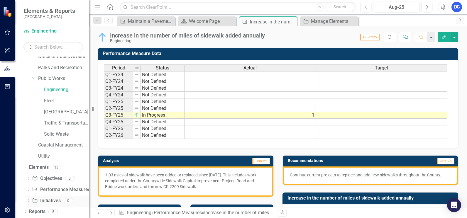
click at [51, 199] on div "Initiative Initiatives" at bounding box center [46, 201] width 28 height 10
click at [50, 201] on link "Initiative Initiatives" at bounding box center [46, 201] width 28 height 7
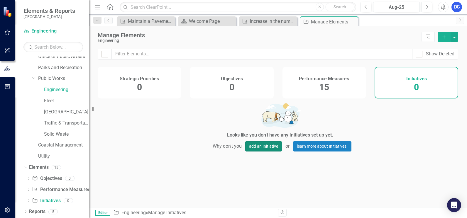
click at [264, 147] on button "add an Initiative" at bounding box center [263, 147] width 37 height 10
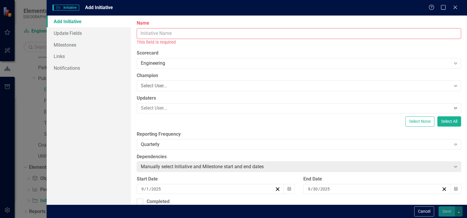
click at [460, 7] on div "Help Maximize Close" at bounding box center [445, 7] width 33 height 7
click at [456, 5] on icon "Close" at bounding box center [455, 7] width 7 height 6
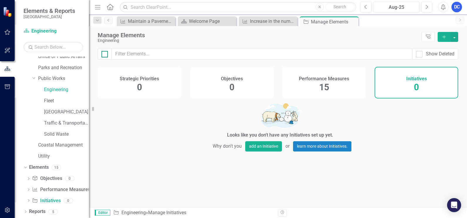
click at [105, 55] on div at bounding box center [105, 54] width 6 height 6
click at [105, 55] on input "checkbox" at bounding box center [104, 53] width 4 height 4
checkbox input "false"
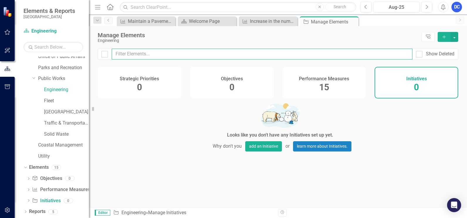
click at [118, 53] on input "text" at bounding box center [262, 54] width 301 height 11
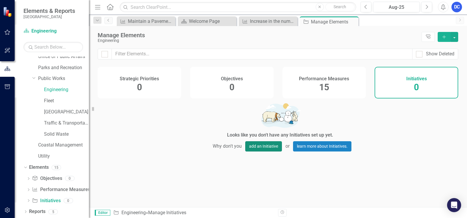
click at [265, 150] on button "add an Initiative" at bounding box center [263, 147] width 37 height 10
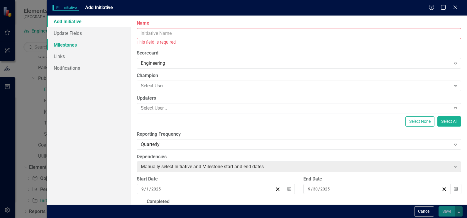
click at [70, 46] on link "Milestones" at bounding box center [89, 45] width 84 height 12
click at [162, 33] on input "Name" at bounding box center [299, 33] width 325 height 11
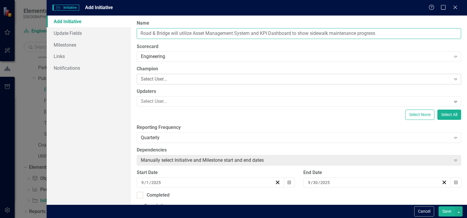
type input "Road & Bridge will utilize Asset Management System and KPI Dashboard to show si…"
click at [216, 80] on div "Select User... Expand" at bounding box center [299, 79] width 325 height 11
click at [453, 77] on icon "Expand" at bounding box center [456, 79] width 6 height 5
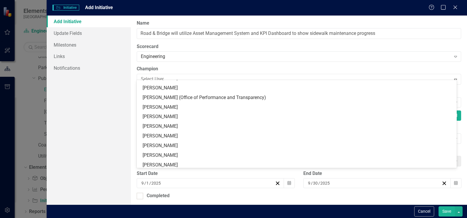
scroll to position [383, 0]
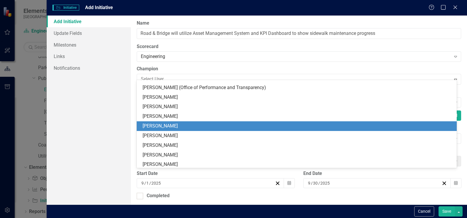
click at [278, 124] on div "[PERSON_NAME]" at bounding box center [298, 126] width 311 height 7
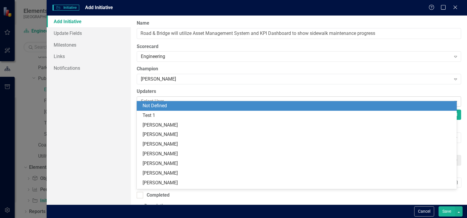
click at [456, 97] on div "Expand" at bounding box center [456, 101] width 11 height 9
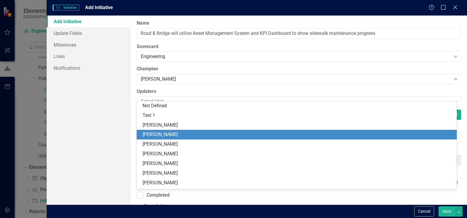
click at [288, 133] on div "[PERSON_NAME]" at bounding box center [298, 135] width 311 height 7
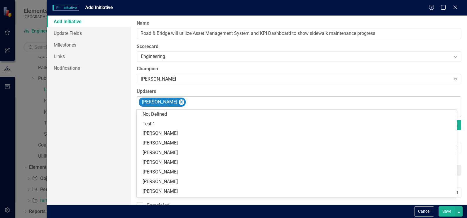
click at [453, 110] on icon "Expand" at bounding box center [456, 112] width 6 height 5
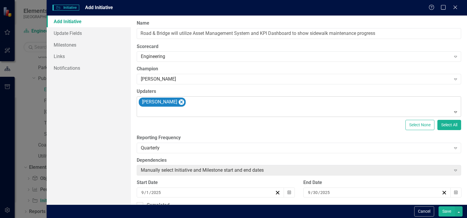
click at [453, 110] on icon "Expand" at bounding box center [456, 112] width 6 height 5
click at [179, 99] on icon "Remove Rocky Agbunag" at bounding box center [182, 102] width 6 height 7
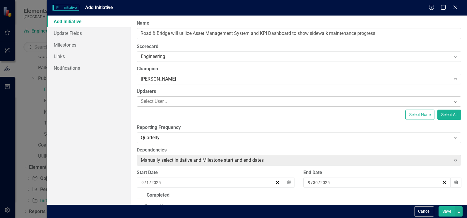
click at [452, 97] on div "Expand" at bounding box center [456, 101] width 11 height 9
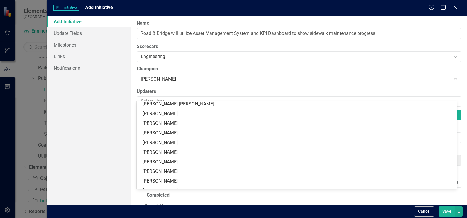
scroll to position [149, 0]
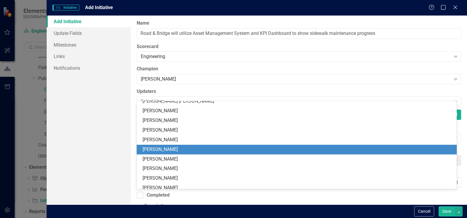
click at [376, 147] on div "[PERSON_NAME]" at bounding box center [298, 149] width 311 height 7
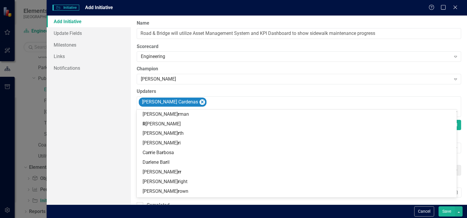
type input "ro"
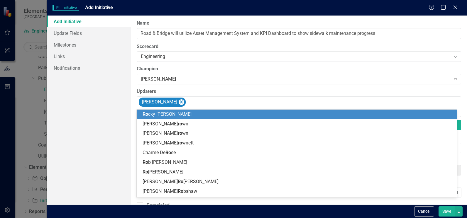
click at [203, 117] on div "Ro cky Agbunag" at bounding box center [298, 114] width 311 height 7
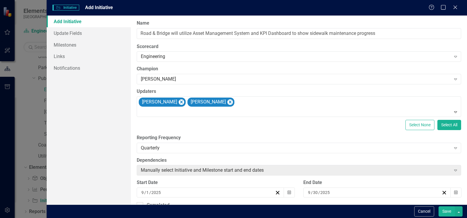
drag, startPoint x: 197, startPoint y: 11, endPoint x: 117, endPoint y: 24, distance: 81.3
click at [117, 24] on form "Initiative Initiative Add Initiative Help Maximize Close Add Initiative Update …" at bounding box center [257, 109] width 421 height 218
click at [230, 108] on div at bounding box center [300, 112] width 322 height 8
type input "be"
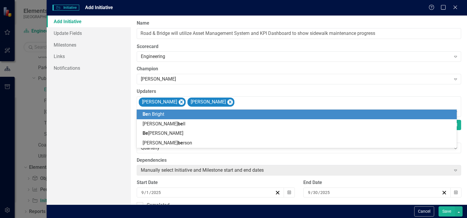
click at [193, 113] on div "Be n Bright" at bounding box center [298, 114] width 311 height 7
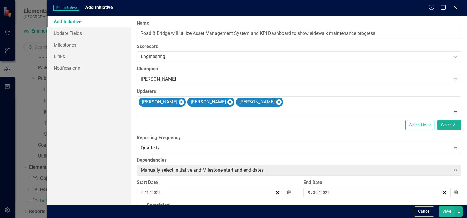
click at [315, 135] on label "Reporting Frequency" at bounding box center [299, 138] width 325 height 7
click at [272, 165] on div "Manually select Initiative and Milestone start and end dates Expand" at bounding box center [299, 170] width 325 height 11
click at [257, 143] on div "ClearPoint Can Do More! How ClearPoint Can Help Close Enterprise plans can auto…" at bounding box center [299, 110] width 336 height 189
click at [354, 143] on div "Quarterly Expand" at bounding box center [299, 148] width 325 height 11
click at [262, 157] on label "Dependencies" at bounding box center [299, 160] width 325 height 7
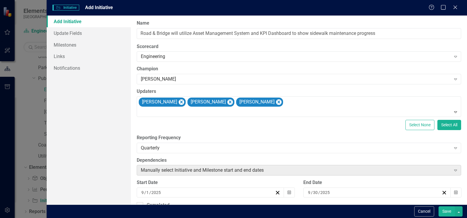
click at [453, 168] on icon "Expand" at bounding box center [456, 170] width 6 height 5
click at [451, 166] on div "Expand" at bounding box center [456, 170] width 11 height 9
click at [450, 213] on button "Save" at bounding box center [447, 212] width 16 height 10
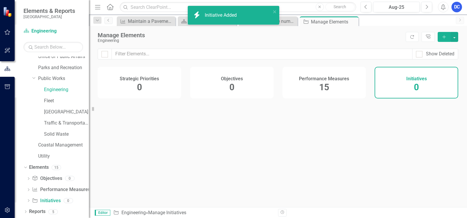
scroll to position [0, 0]
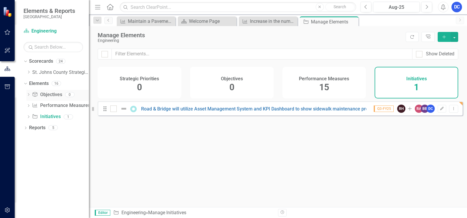
click at [50, 94] on link "Objective Objectives" at bounding box center [47, 95] width 30 height 7
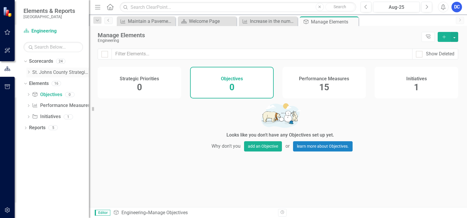
click at [50, 72] on link "St. Johns County Strategic Plan" at bounding box center [60, 72] width 57 height 7
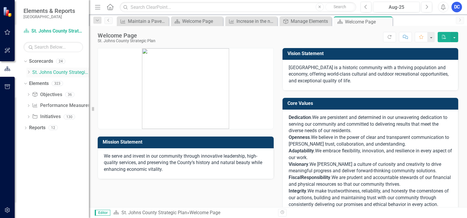
click at [30, 71] on icon "Dropdown" at bounding box center [28, 72] width 4 height 4
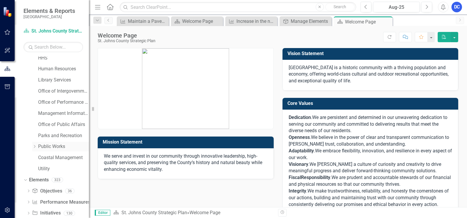
scroll to position [103, 0]
click at [33, 146] on icon "Dropdown" at bounding box center [34, 148] width 4 height 4
click at [52, 158] on link "Engineering" at bounding box center [66, 158] width 45 height 7
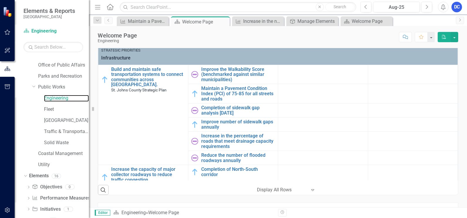
scroll to position [171, 0]
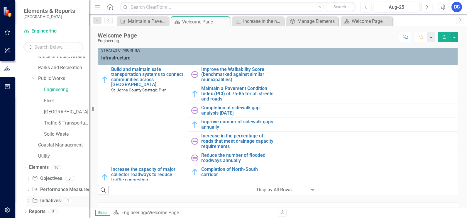
click at [41, 202] on link "Initiative Initiatives" at bounding box center [46, 201] width 28 height 7
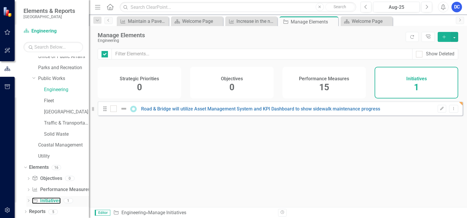
checkbox input "false"
click at [457, 106] on div "Drag Road & Bridge will utilize Asset Management System and KPI Dashboard to sh…" at bounding box center [280, 109] width 365 height 14
click at [94, 111] on div "Resize" at bounding box center [91, 109] width 5 height 218
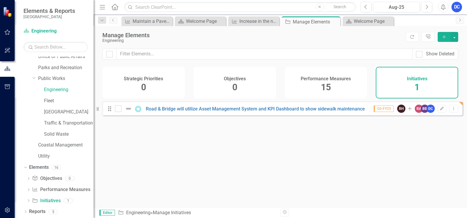
click at [136, 112] on icon at bounding box center [138, 109] width 5 height 5
click at [131, 112] on img at bounding box center [128, 108] width 7 height 7
click at [119, 110] on input "checkbox" at bounding box center [117, 108] width 4 height 4
checkbox input "true"
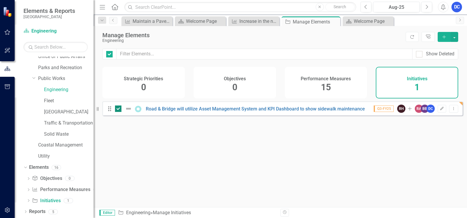
click at [129, 112] on img at bounding box center [128, 108] width 7 height 7
click at [119, 110] on input "checkbox" at bounding box center [117, 108] width 4 height 4
checkbox input "false"
click at [117, 112] on div at bounding box center [118, 109] width 6 height 6
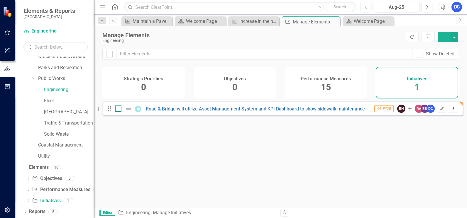
click at [117, 110] on input "checkbox" at bounding box center [117, 108] width 4 height 4
checkbox input "true"
click at [122, 140] on div "Looks like you don't have any Initiatives set up yet. Why don't you add an Init…" at bounding box center [282, 147] width 361 height 91
click at [109, 116] on div "Drag Road & Bridge will utilize Asset Management System and KPI Dashboard to sh…" at bounding box center [282, 109] width 361 height 14
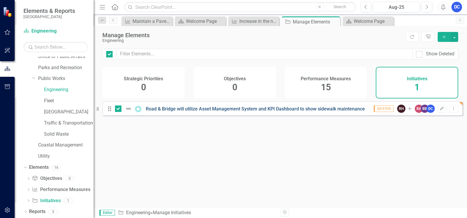
click at [161, 112] on link "Road & Bridge will utilize Asset Management System and KPI Dashboard to show si…" at bounding box center [265, 109] width 239 height 6
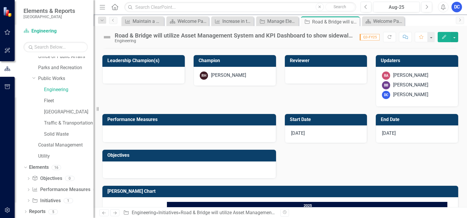
scroll to position [178, 0]
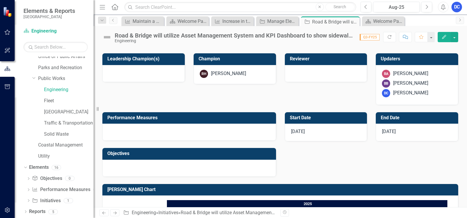
click at [121, 119] on h3 "Performance Measures" at bounding box center [190, 117] width 166 height 5
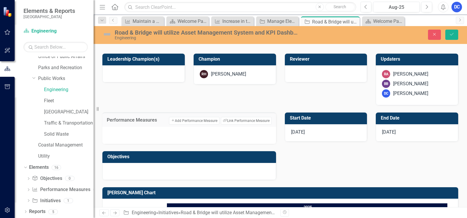
click at [129, 122] on h3 "Performance Measures" at bounding box center [134, 120] width 54 height 5
click at [252, 122] on button "Link Tag Link Performance Measure" at bounding box center [246, 121] width 50 height 8
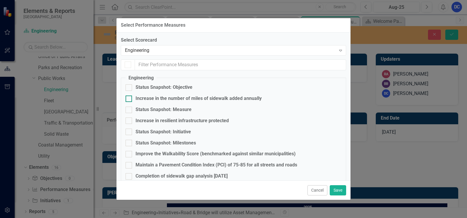
checkbox input "false"
click at [130, 99] on div at bounding box center [129, 99] width 6 height 6
click at [129, 99] on input "Increase in the number of miles of sidewalk added annually" at bounding box center [128, 98] width 4 height 4
checkbox input "true"
click at [344, 187] on button "Save" at bounding box center [338, 191] width 16 height 10
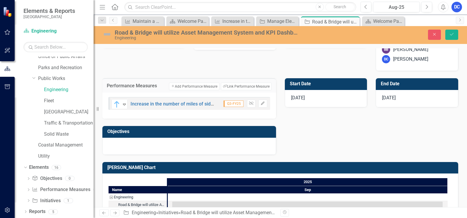
scroll to position [224, 0]
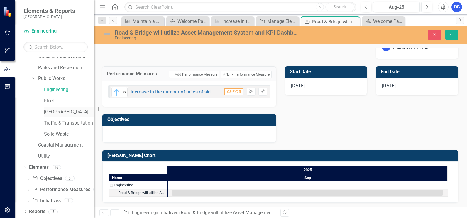
click at [52, 112] on link "[GEOGRAPHIC_DATA]" at bounding box center [69, 112] width 50 height 7
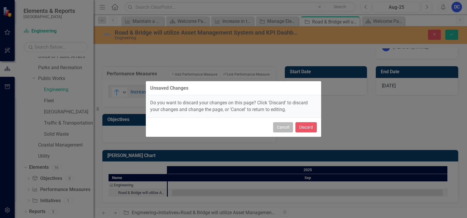
click at [287, 123] on button "Cancel" at bounding box center [283, 127] width 20 height 10
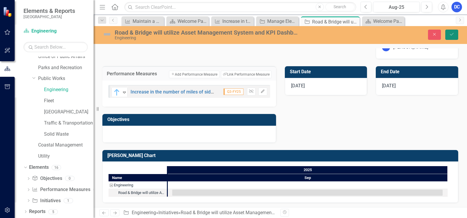
click at [452, 33] on icon "Save" at bounding box center [451, 34] width 5 height 4
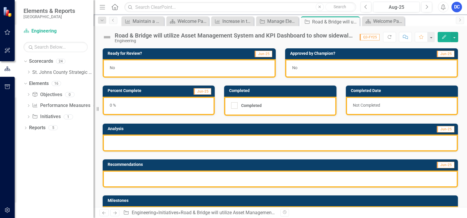
scroll to position [0, 0]
click at [47, 70] on link "St. Johns County Strategic Plan" at bounding box center [62, 72] width 61 height 7
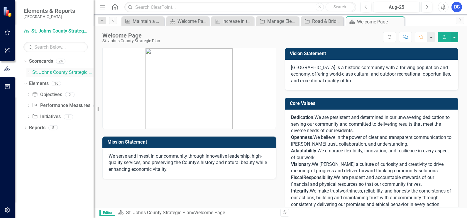
click at [28, 72] on icon "Dropdown" at bounding box center [28, 72] width 4 height 4
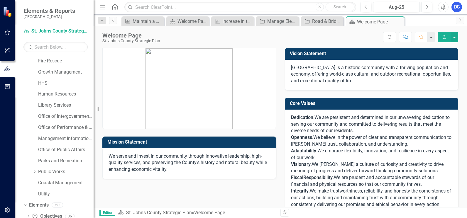
scroll to position [81, 0]
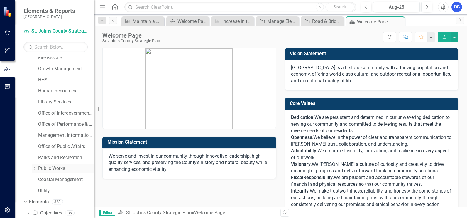
click at [36, 168] on icon "Dropdown" at bounding box center [34, 169] width 4 height 4
click at [34, 169] on icon "Dropdown" at bounding box center [34, 169] width 4 height 4
click at [35, 169] on icon at bounding box center [34, 168] width 1 height 3
click at [63, 180] on link "Engineering" at bounding box center [69, 180] width 50 height 7
click at [52, 178] on link "Engineering" at bounding box center [69, 180] width 50 height 7
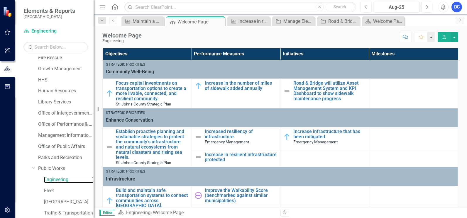
scroll to position [124, 0]
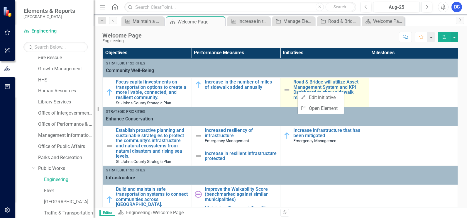
click at [284, 89] on img at bounding box center [287, 89] width 7 height 7
click at [323, 96] on link "Edit Edit Initiative" at bounding box center [322, 96] width 46 height 11
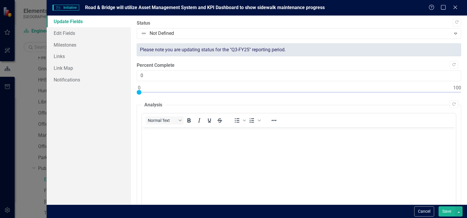
scroll to position [0, 0]
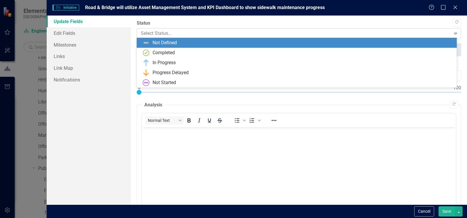
click at [454, 33] on icon at bounding box center [455, 34] width 3 height 2
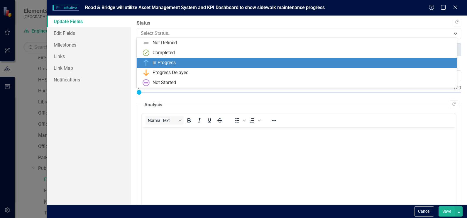
click at [253, 65] on div "In Progress" at bounding box center [298, 62] width 311 height 7
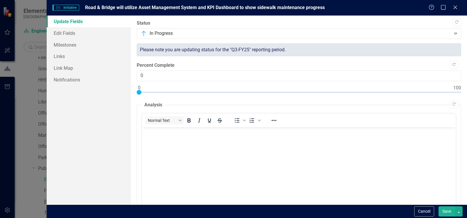
click at [447, 211] on button "Save" at bounding box center [447, 212] width 16 height 10
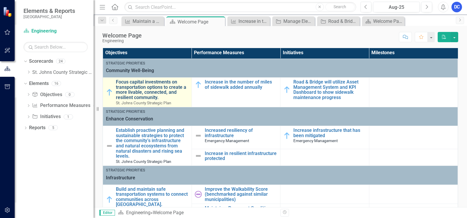
click at [156, 85] on link "Focus capital investments on transportation options to create a more livable, c…" at bounding box center [152, 90] width 73 height 21
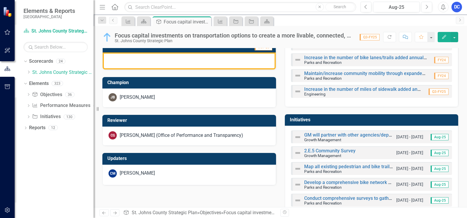
scroll to position [56, 0]
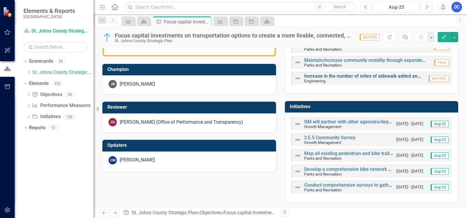
click at [311, 76] on link "Increase in the number of miles of sidewalk added annually" at bounding box center [367, 76] width 126 height 6
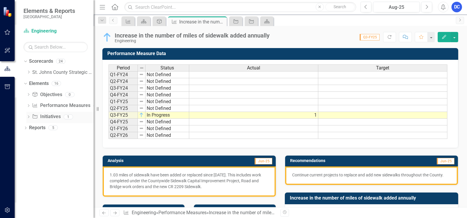
click at [42, 119] on link "Initiative Initiatives" at bounding box center [46, 117] width 28 height 7
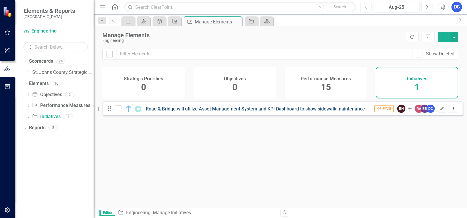
click at [176, 112] on link "Road & Bridge will utilize Asset Management System and KPI Dashboard to show si…" at bounding box center [265, 109] width 239 height 6
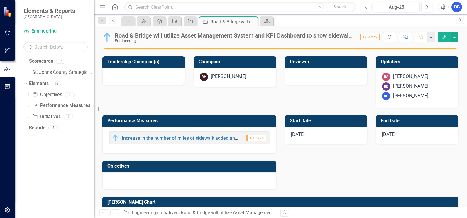
scroll to position [178, 0]
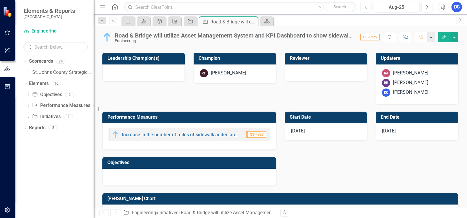
click at [118, 163] on h3 "Objectives" at bounding box center [190, 162] width 166 height 5
click at [117, 164] on h3 "Objectives" at bounding box center [190, 162] width 166 height 5
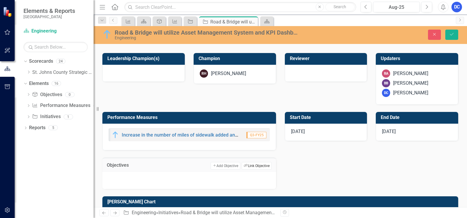
click at [252, 165] on button "Link Tag Link Objective" at bounding box center [257, 166] width 30 height 8
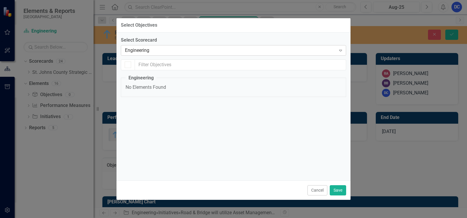
click at [339, 50] on icon "Expand" at bounding box center [341, 50] width 6 height 5
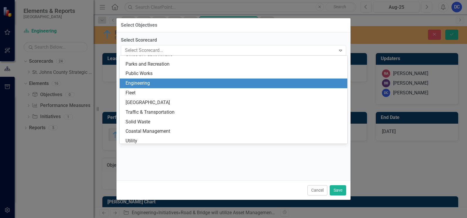
scroll to position [143, 0]
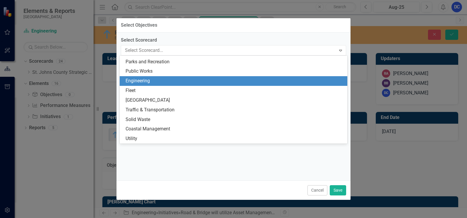
click at [193, 85] on div "Engineering" at bounding box center [234, 81] width 228 height 10
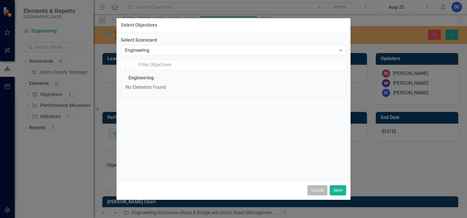
click at [324, 187] on button "Cancel" at bounding box center [318, 191] width 20 height 10
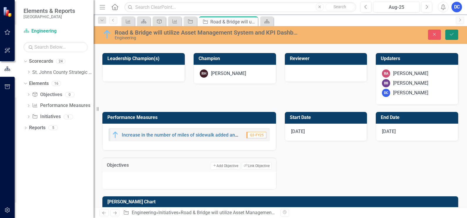
click at [453, 35] on icon "Save" at bounding box center [451, 34] width 5 height 4
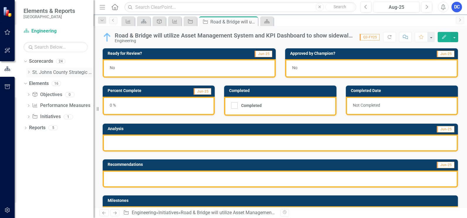
drag, startPoint x: 28, startPoint y: 73, endPoint x: 28, endPoint y: 76, distance: 3.2
click at [28, 73] on icon "Dropdown" at bounding box center [28, 72] width 4 height 4
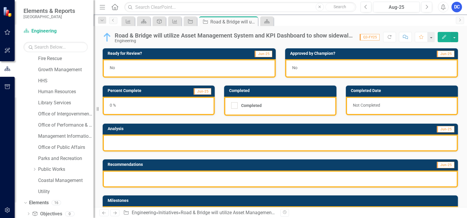
scroll to position [84, 0]
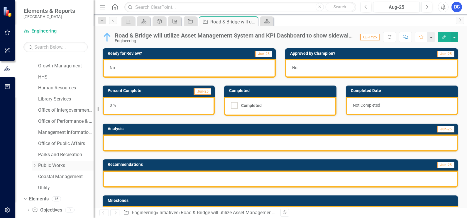
click at [34, 164] on icon "Dropdown" at bounding box center [34, 166] width 4 height 4
click at [56, 176] on link "Engineering" at bounding box center [69, 177] width 50 height 7
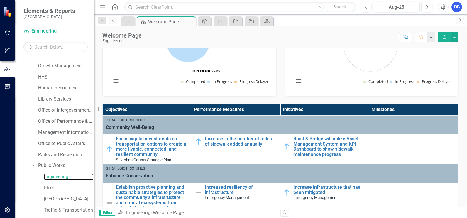
scroll to position [66, 0]
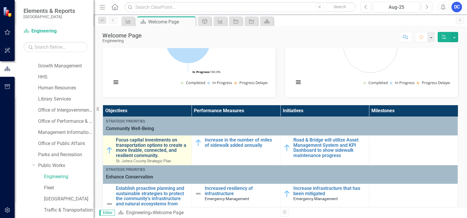
click at [157, 145] on link "Focus capital investments on transportation options to create a more livable, c…" at bounding box center [152, 148] width 73 height 21
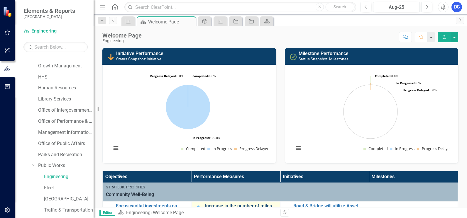
click at [239, 207] on link "Increase in the number of miles of sidewalk added annually" at bounding box center [241, 209] width 73 height 10
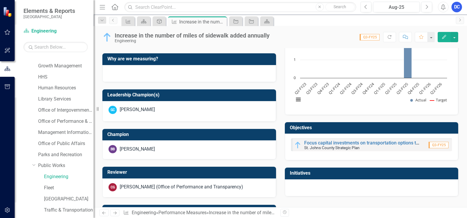
scroll to position [191, 0]
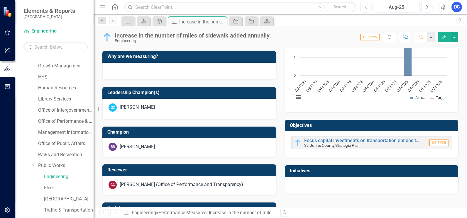
click at [292, 173] on h3 "Initiatives" at bounding box center [373, 171] width 166 height 5
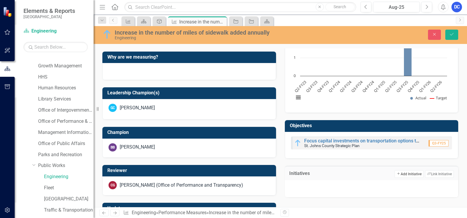
click at [415, 175] on button "Add Add Initiative" at bounding box center [409, 175] width 29 height 8
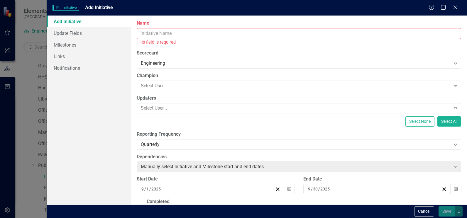
click at [450, 8] on div "Help Maximize Close" at bounding box center [445, 7] width 33 height 7
click at [457, 6] on icon "Close" at bounding box center [455, 7] width 7 height 6
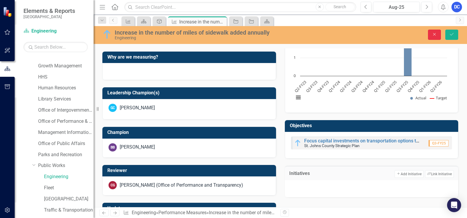
click at [436, 35] on icon "Close" at bounding box center [434, 34] width 5 height 4
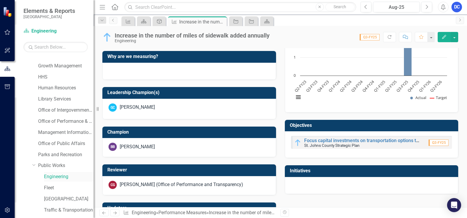
click at [53, 178] on link "Engineering" at bounding box center [69, 177] width 50 height 7
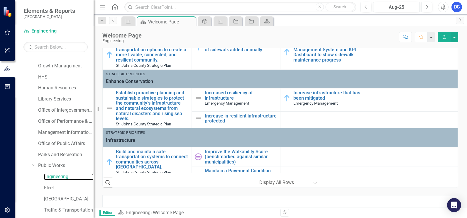
scroll to position [171, 0]
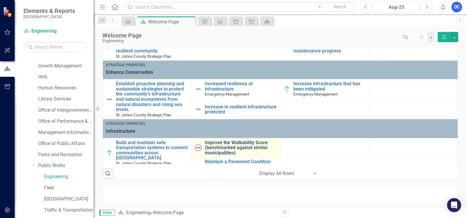
click at [205, 149] on link "Improve the Walkability Score (benchmarked against similar municipalities)" at bounding box center [241, 148] width 73 height 16
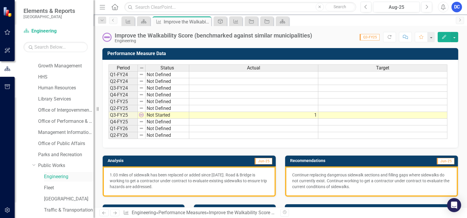
click at [51, 176] on link "Engineering" at bounding box center [69, 177] width 50 height 7
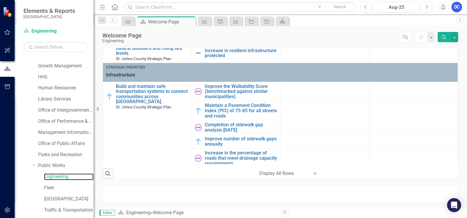
scroll to position [48, 0]
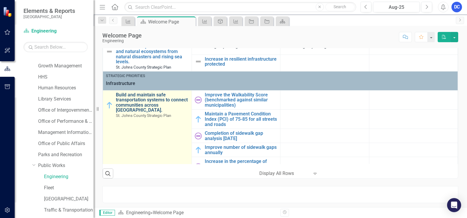
click at [138, 97] on link "Build and maintain safe transportation systems to connect communities across [G…" at bounding box center [152, 102] width 73 height 21
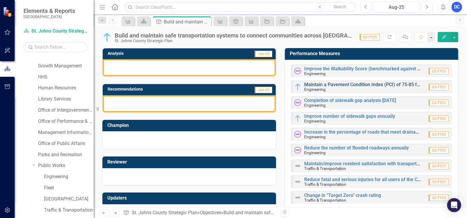
click at [325, 85] on link "Maintain a Pavement Condition Index (PCI) of 75-85 for all streets and roads" at bounding box center [384, 85] width 161 height 6
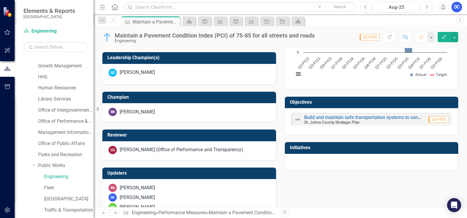
scroll to position [216, 0]
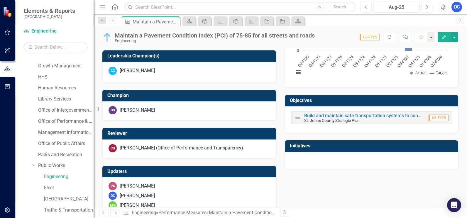
drag, startPoint x: 333, startPoint y: 146, endPoint x: 328, endPoint y: 144, distance: 5.6
click at [328, 144] on h3 "Initiatives" at bounding box center [373, 146] width 166 height 5
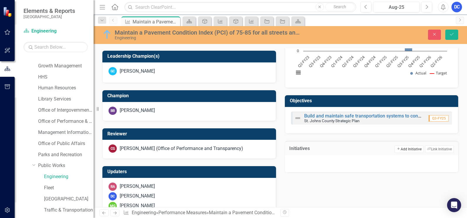
click at [414, 148] on button "Add Add Initiative" at bounding box center [409, 150] width 29 height 8
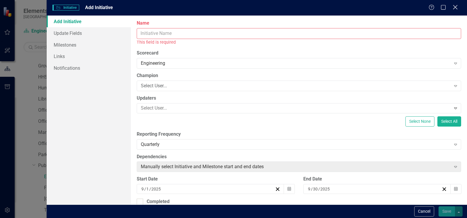
click at [455, 5] on icon "Close" at bounding box center [455, 7] width 7 height 6
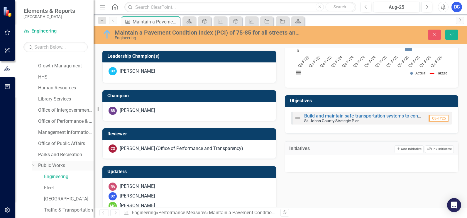
click at [34, 165] on icon "Dropdown" at bounding box center [34, 165] width 4 height 4
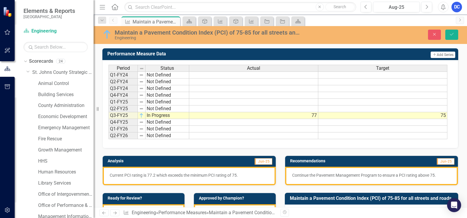
scroll to position [216, 0]
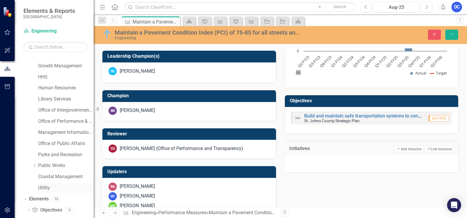
click at [43, 189] on link "Utility" at bounding box center [65, 188] width 55 height 7
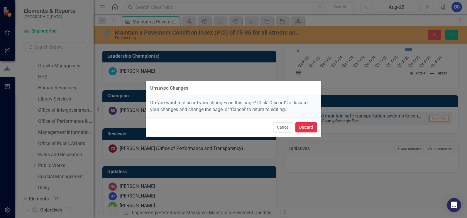
click at [310, 126] on button "Discard" at bounding box center [306, 127] width 21 height 10
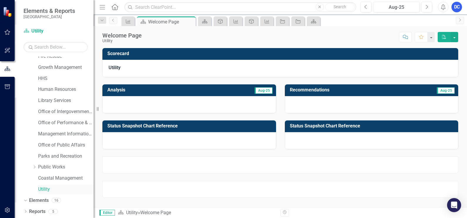
scroll to position [84, 0]
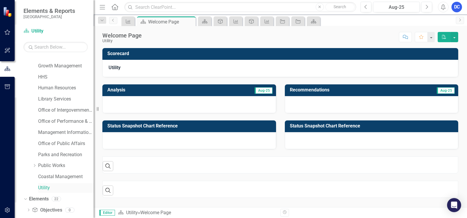
click at [43, 186] on link "Utility" at bounding box center [65, 188] width 55 height 7
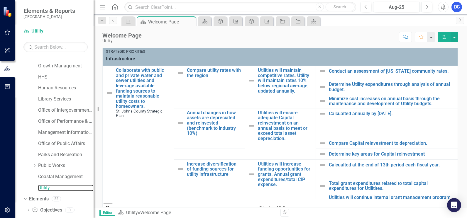
scroll to position [197, 0]
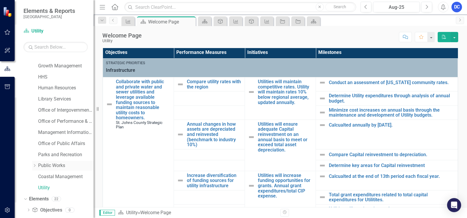
click at [36, 166] on icon "Dropdown" at bounding box center [34, 166] width 4 height 4
click at [51, 177] on link "Engineering" at bounding box center [69, 177] width 50 height 7
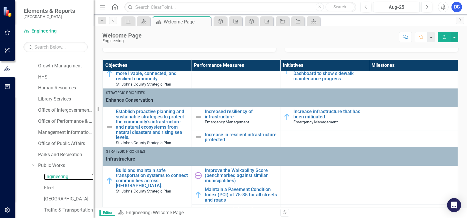
scroll to position [112, 0]
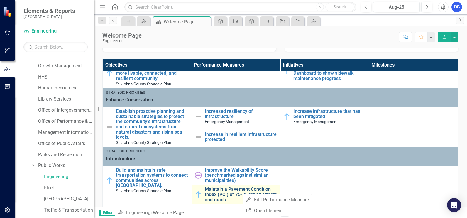
click at [223, 195] on link "Maintain a Pavement Condition Index (PCI) of 75-85 for all streets and roads" at bounding box center [241, 195] width 73 height 16
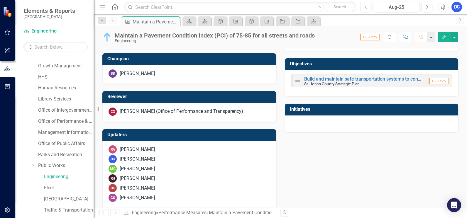
scroll to position [255, 0]
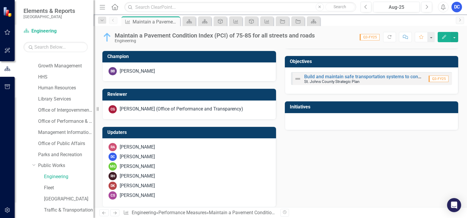
drag, startPoint x: 346, startPoint y: 104, endPoint x: 333, endPoint y: 110, distance: 13.8
click at [333, 111] on td "Initiatives" at bounding box center [373, 108] width 166 height 10
click at [333, 110] on td "Initiatives" at bounding box center [373, 108] width 166 height 10
click at [354, 109] on h3 "Initiatives" at bounding box center [373, 107] width 166 height 5
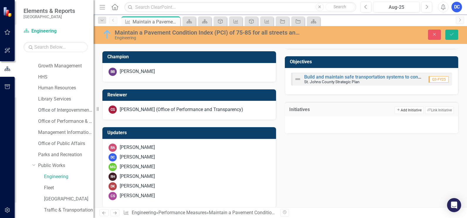
click at [417, 110] on button "Add Add Initiative" at bounding box center [409, 111] width 29 height 8
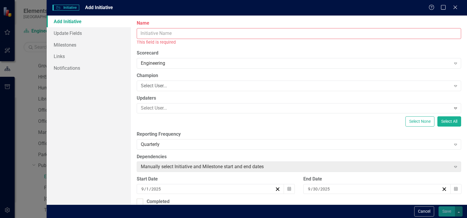
click at [151, 34] on input "Name" at bounding box center [299, 33] width 325 height 11
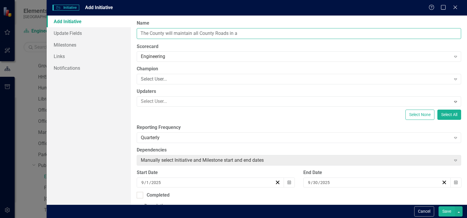
drag, startPoint x: 239, startPoint y: 31, endPoint x: 228, endPoint y: 31, distance: 10.9
click at [228, 31] on input "The County will maintain all County Roads in a" at bounding box center [299, 33] width 325 height 11
type input "The County will maintain all County Roads to ensure safe road conditions."
click at [196, 77] on div "Select User..." at bounding box center [296, 79] width 310 height 7
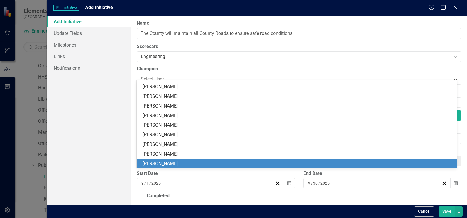
scroll to position [484, 0]
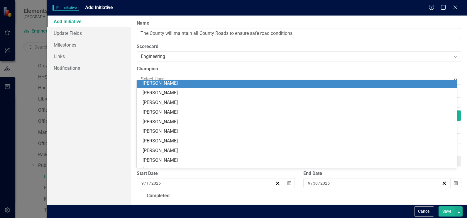
click at [240, 87] on div "[PERSON_NAME]" at bounding box center [298, 83] width 311 height 7
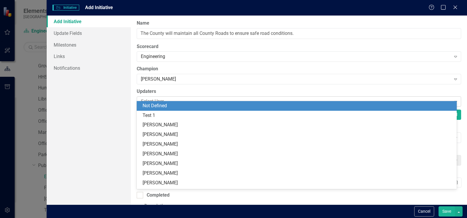
click at [454, 100] on icon "Expand" at bounding box center [456, 102] width 6 height 5
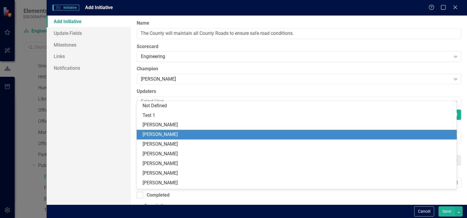
click at [230, 133] on div "[PERSON_NAME]" at bounding box center [298, 135] width 311 height 7
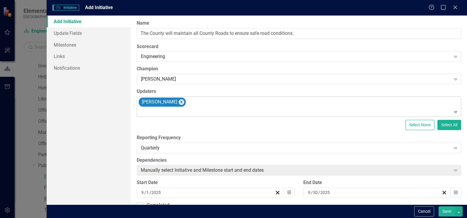
click at [202, 108] on div at bounding box center [300, 112] width 322 height 8
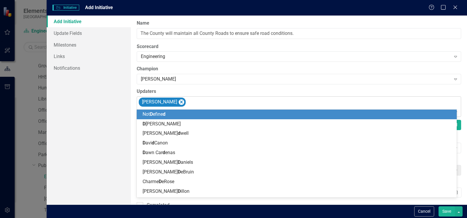
type input "da"
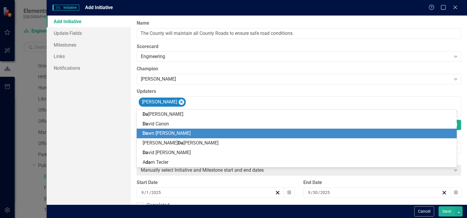
click at [164, 133] on span "Da wn Cardenas" at bounding box center [167, 134] width 48 height 6
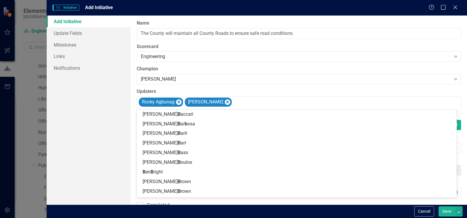
type input "be"
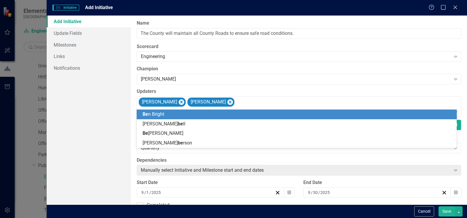
click at [171, 115] on div "Be n Bright" at bounding box center [298, 114] width 311 height 7
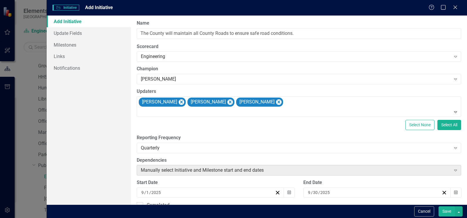
click at [455, 166] on div "Expand" at bounding box center [456, 170] width 11 height 9
click at [295, 145] on div "Quarterly" at bounding box center [296, 148] width 310 height 7
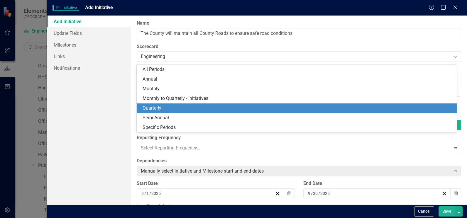
click at [245, 111] on div "Quarterly" at bounding box center [298, 108] width 311 height 7
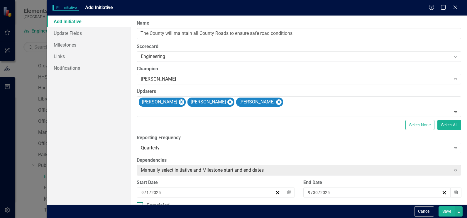
click at [203, 202] on div "Completed" at bounding box center [299, 205] width 325 height 7
click at [141, 203] on input "Completed" at bounding box center [139, 205] width 4 height 4
click at [142, 203] on div at bounding box center [140, 206] width 6 height 6
click at [141, 203] on input "Completed" at bounding box center [139, 205] width 4 height 4
checkbox input "false"
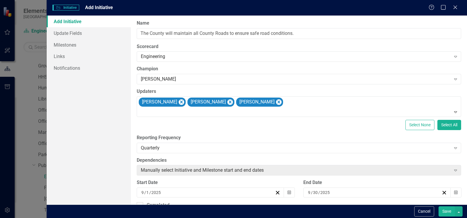
click at [221, 190] on div "9 / 1 / 2025" at bounding box center [208, 193] width 134 height 6
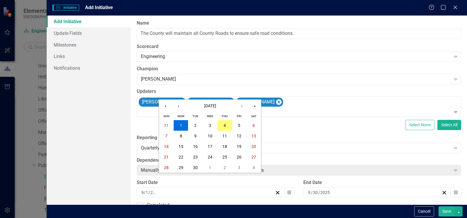
click at [212, 190] on div "2025-09-01 9 / 1 / 2025" at bounding box center [208, 193] width 134 height 6
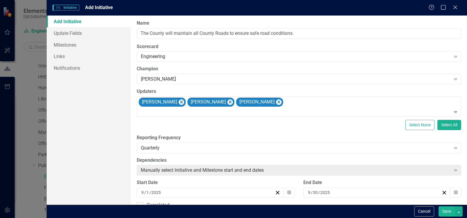
click at [388, 185] on div "End Date 9 / 30 / 2025 Calendar" at bounding box center [382, 191] width 167 height 23
click at [447, 210] on button "Save" at bounding box center [447, 212] width 16 height 10
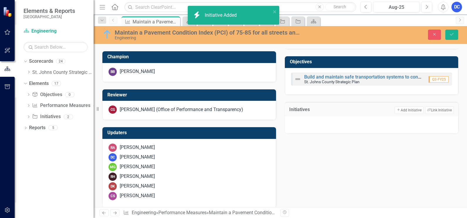
scroll to position [0, 0]
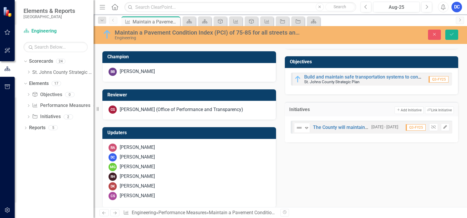
click at [443, 127] on icon "Edit" at bounding box center [445, 128] width 4 height 4
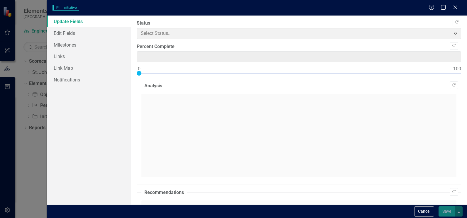
type input "0"
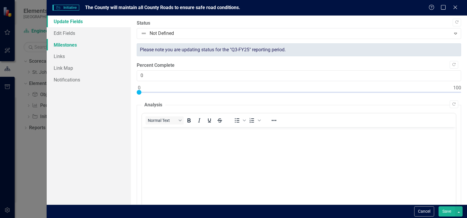
click at [63, 45] on link "Milestones" at bounding box center [89, 45] width 84 height 12
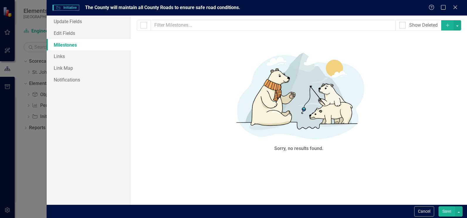
drag, startPoint x: 289, startPoint y: 149, endPoint x: 282, endPoint y: 146, distance: 7.9
click at [289, 149] on div "Sorry, no results found." at bounding box center [298, 149] width 49 height 7
click at [456, 7] on icon at bounding box center [455, 7] width 4 height 4
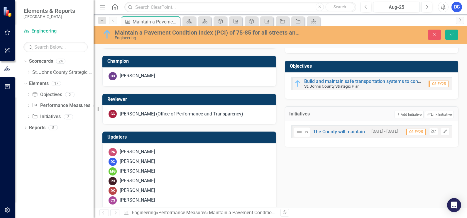
scroll to position [260, 0]
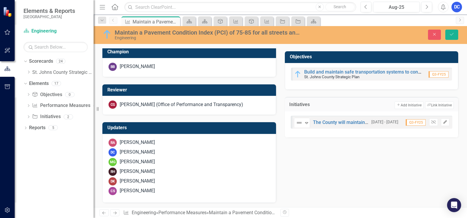
click at [443, 122] on icon "Edit" at bounding box center [445, 123] width 4 height 4
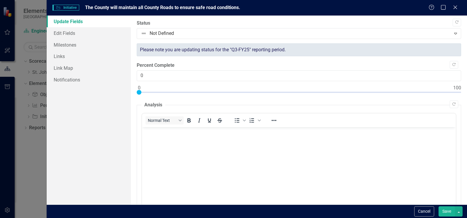
scroll to position [0, 0]
click at [427, 212] on button "Cancel" at bounding box center [425, 212] width 20 height 10
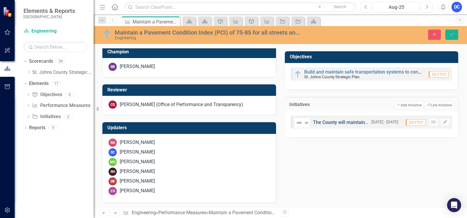
click at [329, 122] on link "The County will maintain all County Roads to ensure safe road conditions." at bounding box center [390, 123] width 155 height 6
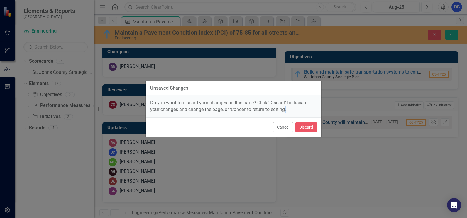
click at [329, 122] on div "Unsaved Changes Do you want to discard your changes on this page? Click 'Discar…" at bounding box center [233, 109] width 467 height 218
drag, startPoint x: 329, startPoint y: 122, endPoint x: 308, endPoint y: 125, distance: 21.3
click at [308, 125] on button "Discard" at bounding box center [306, 127] width 21 height 10
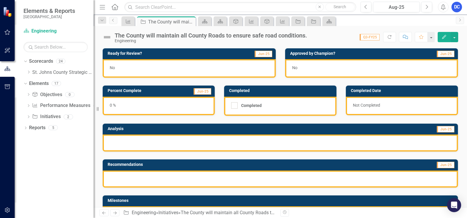
click at [364, 202] on h3 "Milestones" at bounding box center [282, 201] width 348 height 4
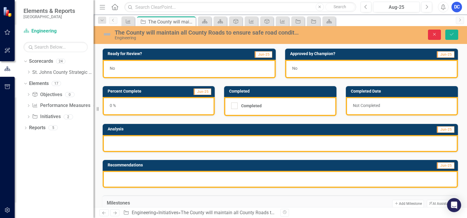
click at [436, 34] on icon "Close" at bounding box center [434, 34] width 5 height 4
